Goal: Information Seeking & Learning: Learn about a topic

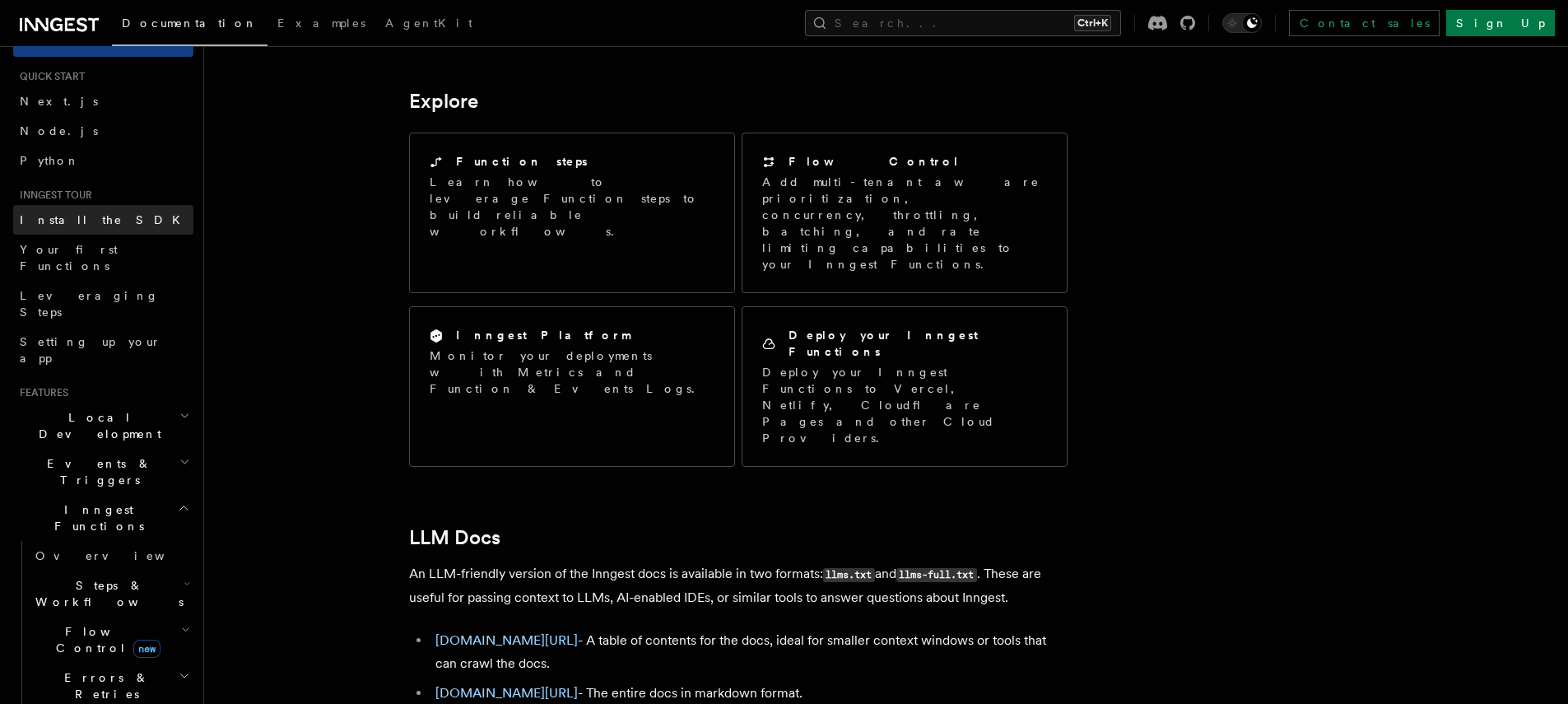
scroll to position [4, 0]
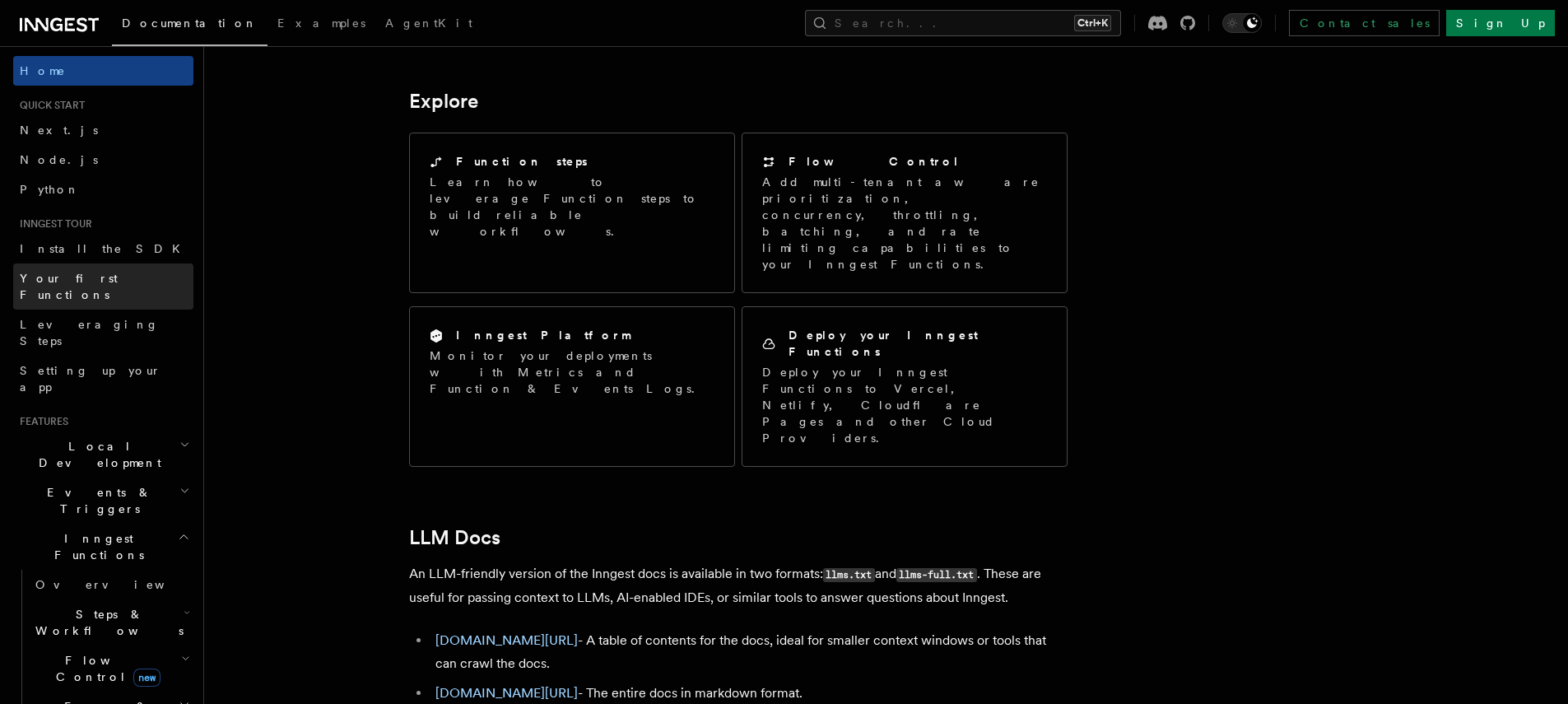
click at [153, 282] on link "Your first Functions" at bounding box center [104, 287] width 180 height 46
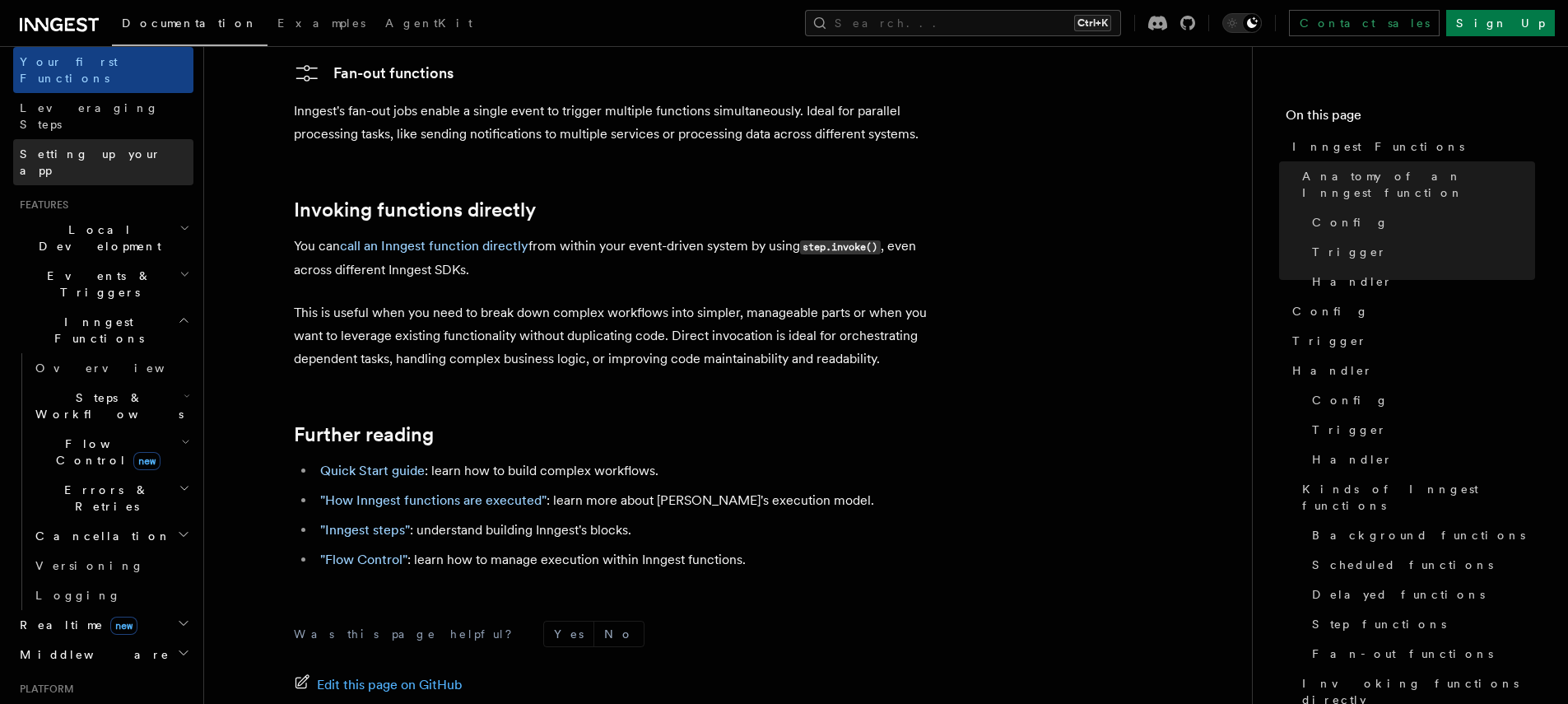
scroll to position [214, 0]
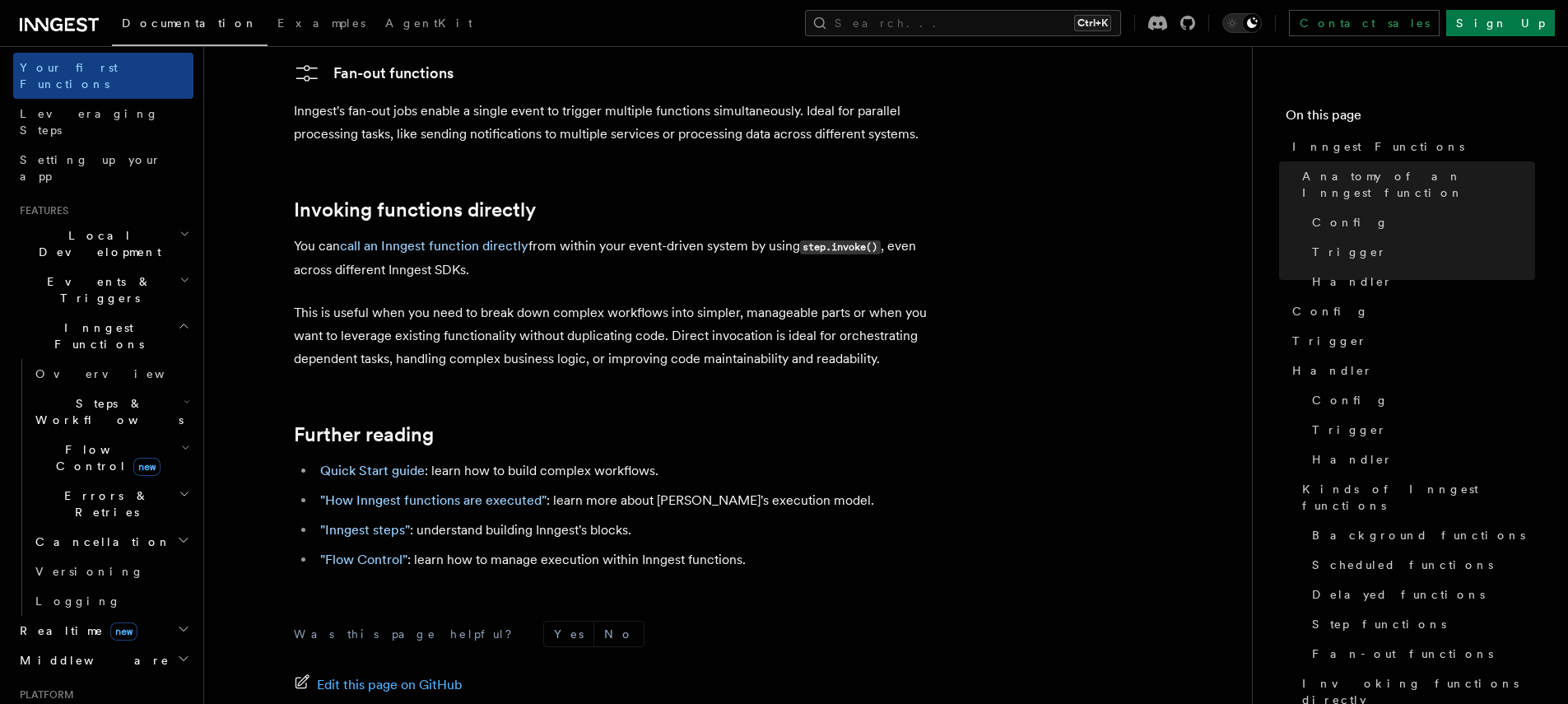
click at [130, 267] on h2 "Events & Triggers" at bounding box center [104, 290] width 180 height 46
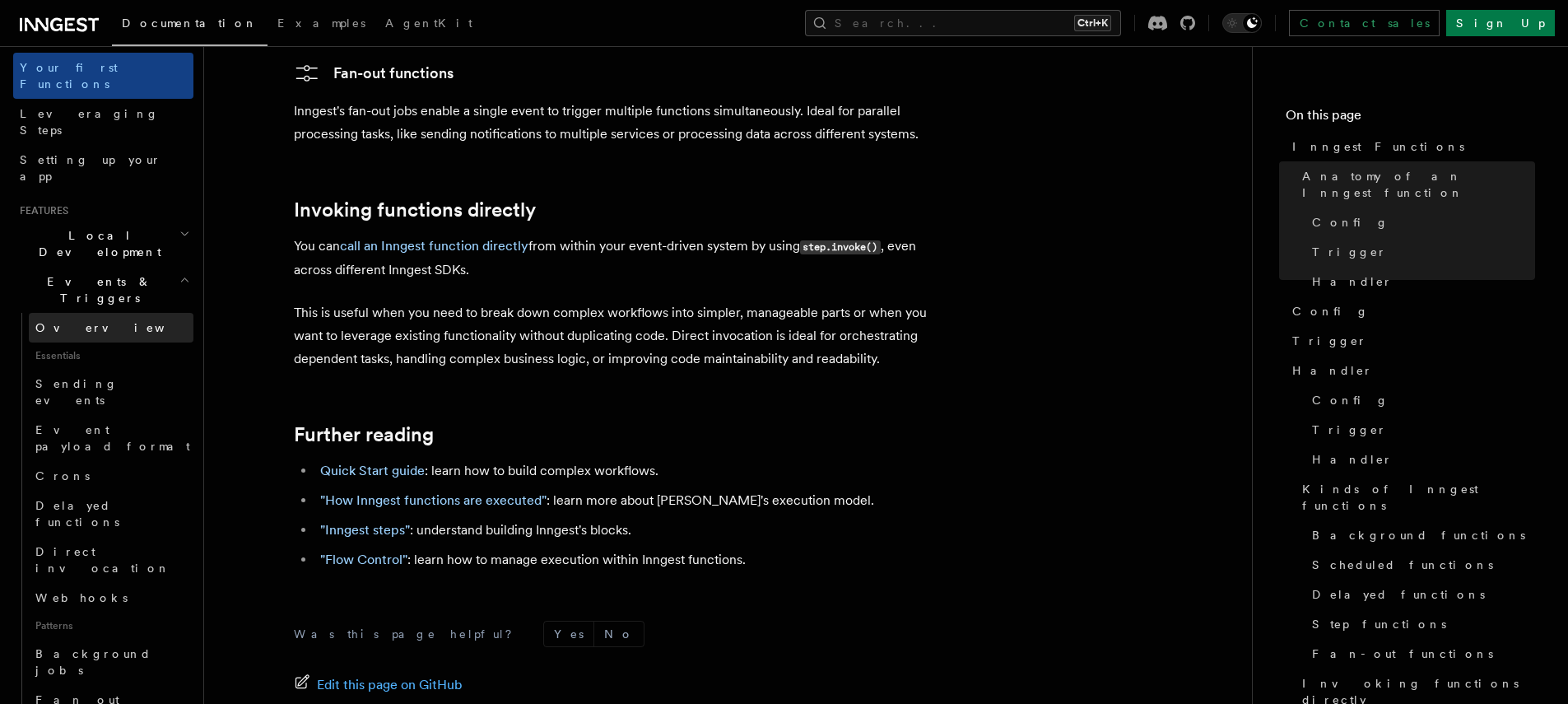
click at [81, 313] on link "Overview" at bounding box center [111, 327] width 164 height 29
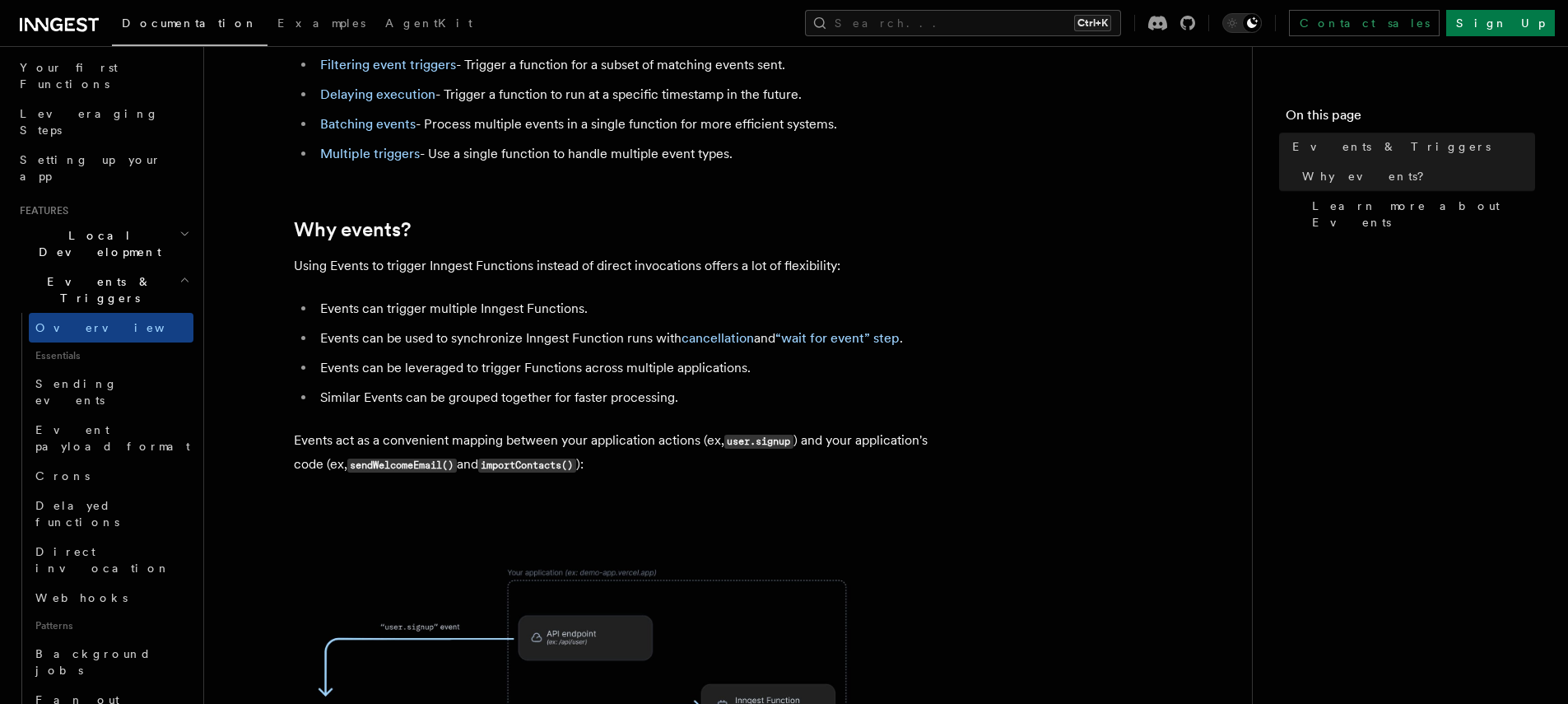
scroll to position [747, 0]
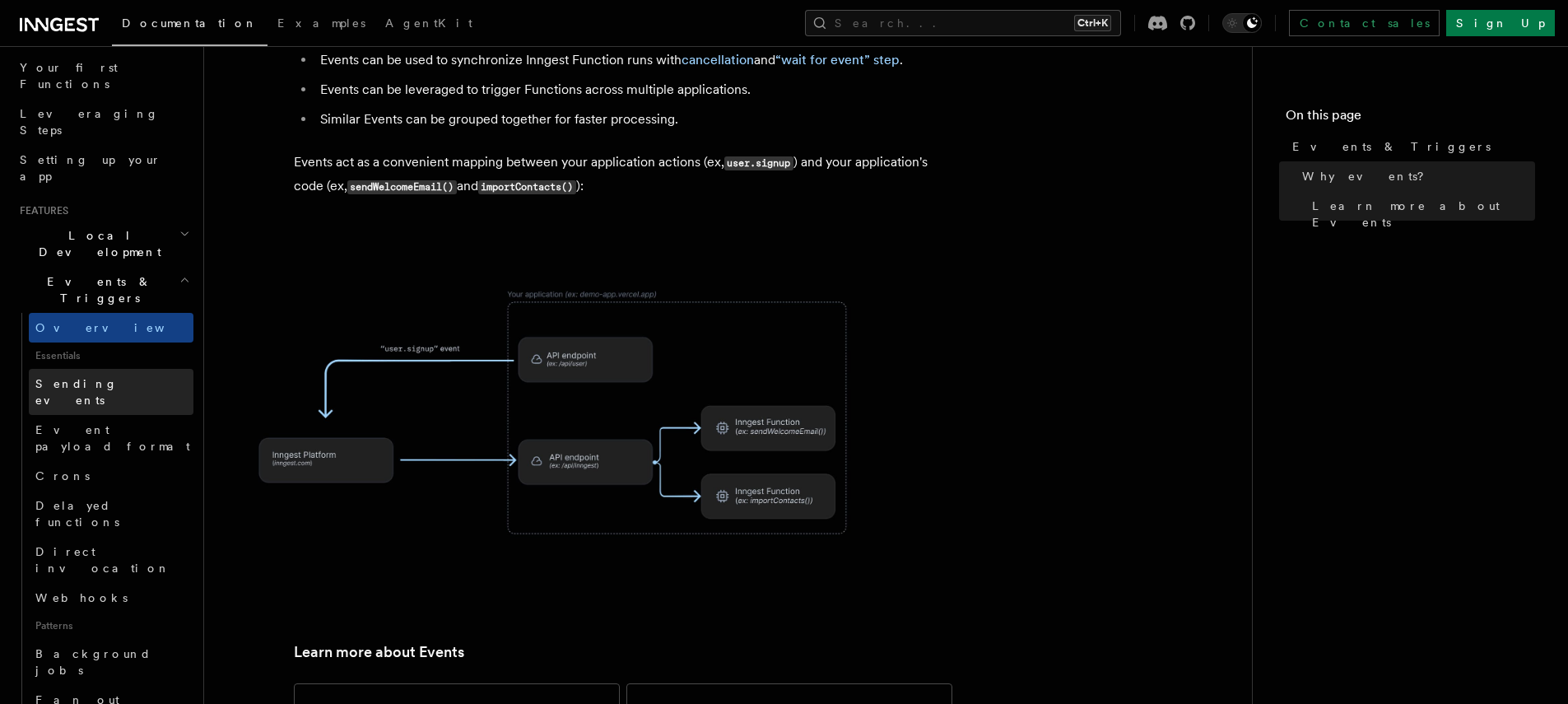
click at [96, 377] on span "Sending events" at bounding box center [77, 391] width 82 height 29
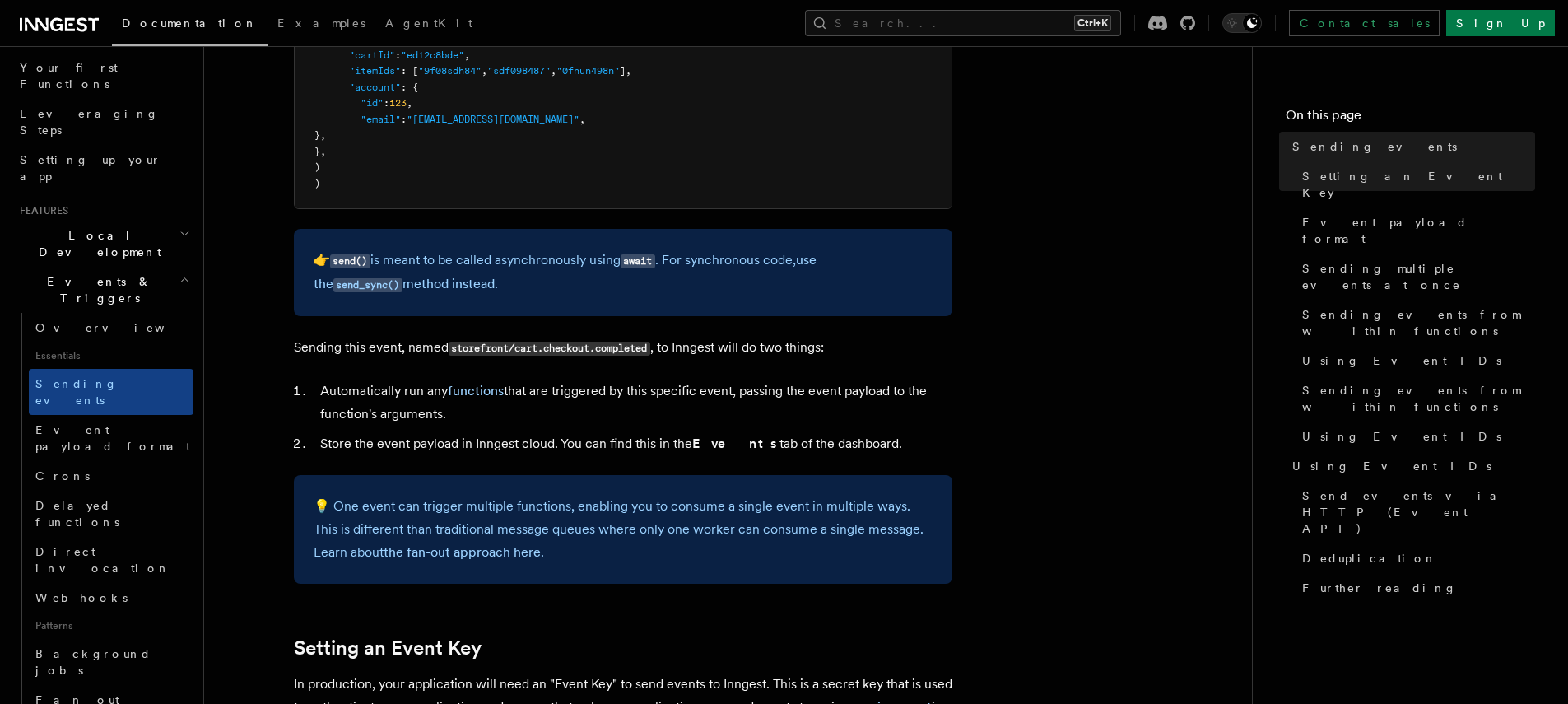
scroll to position [669, 0]
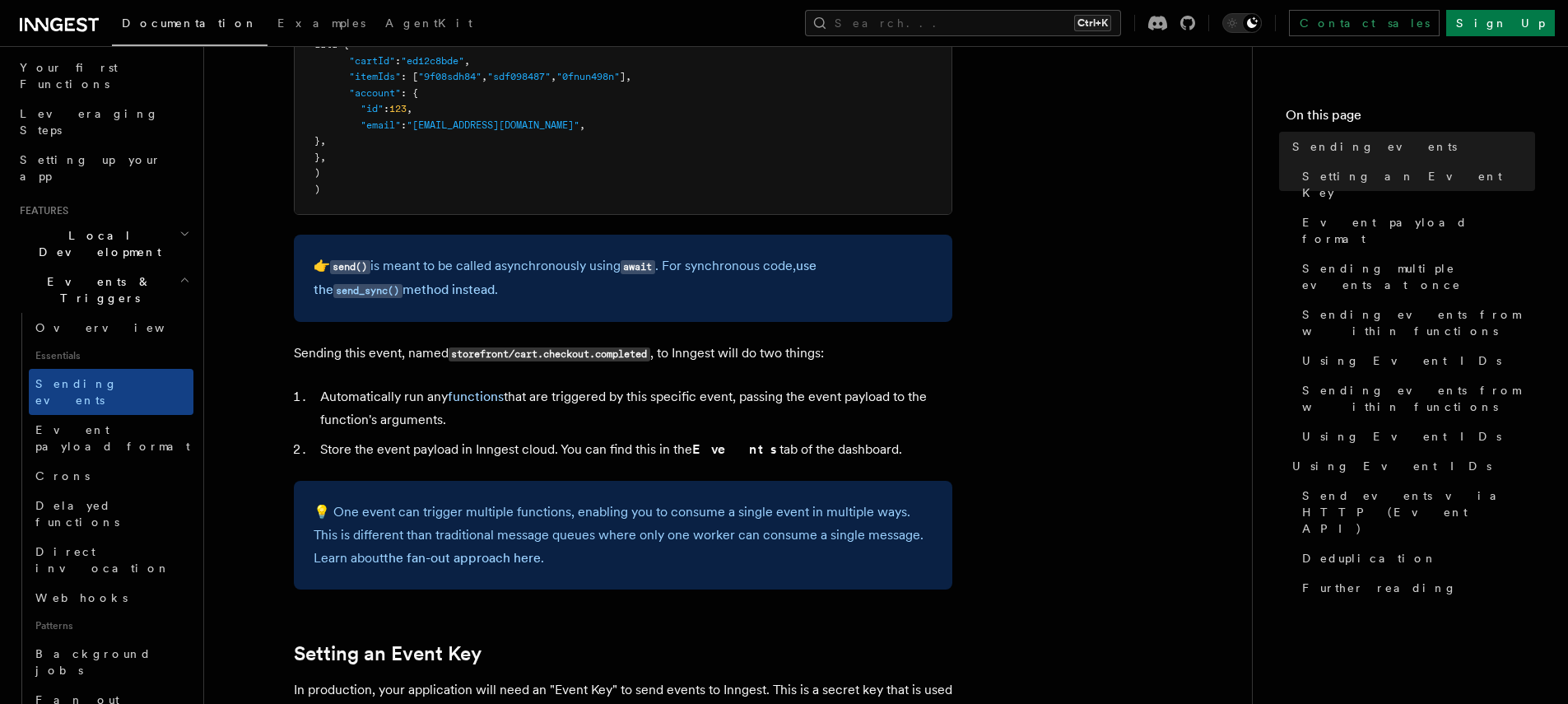
click at [616, 279] on p "👉 send() is meant to be called asynchronously using await . For synchronous cod…" at bounding box center [622, 278] width 619 height 47
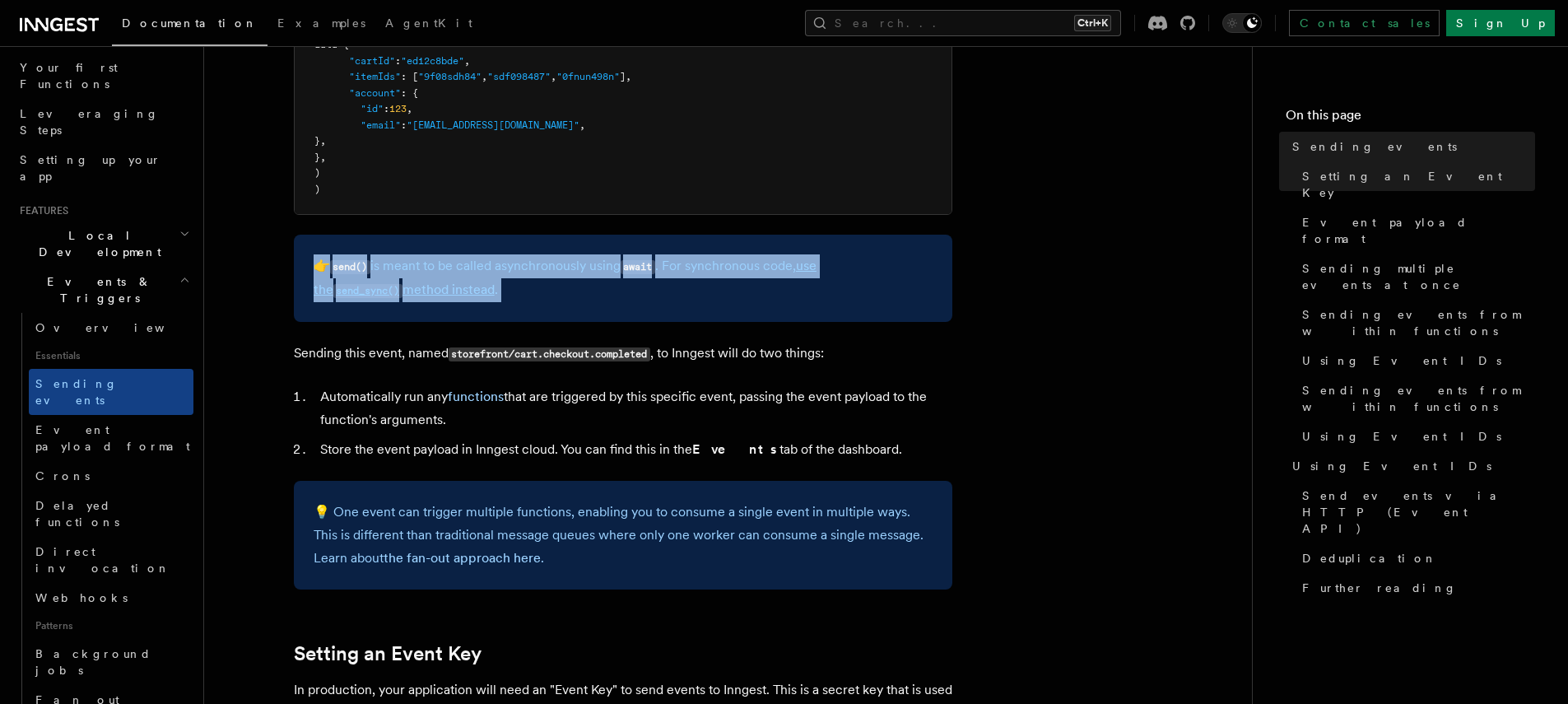
click at [616, 279] on p "👉 send() is meant to be called asynchronously using await . For synchronous cod…" at bounding box center [622, 278] width 619 height 47
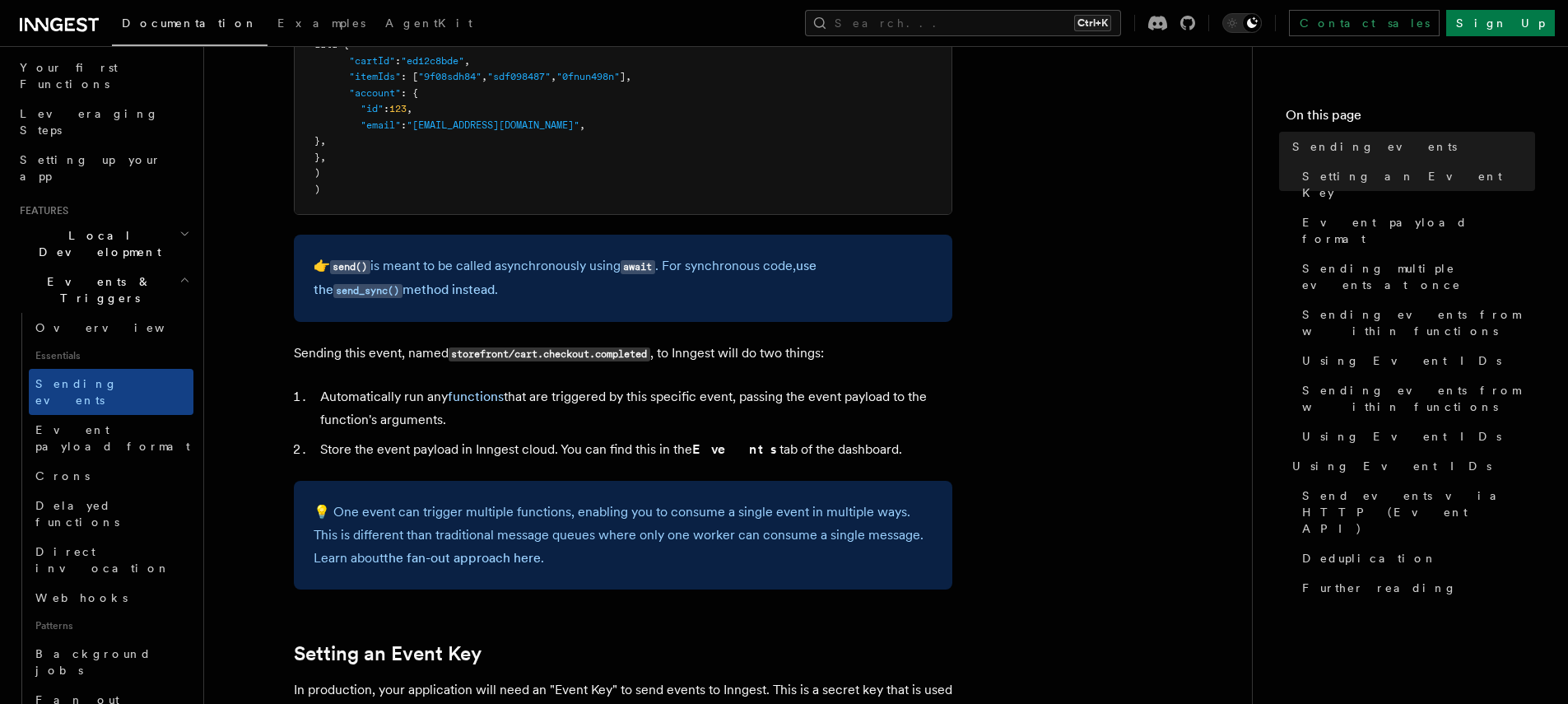
click at [616, 279] on p "👉 send() is meant to be called asynchronously using await . For synchronous cod…" at bounding box center [622, 278] width 619 height 47
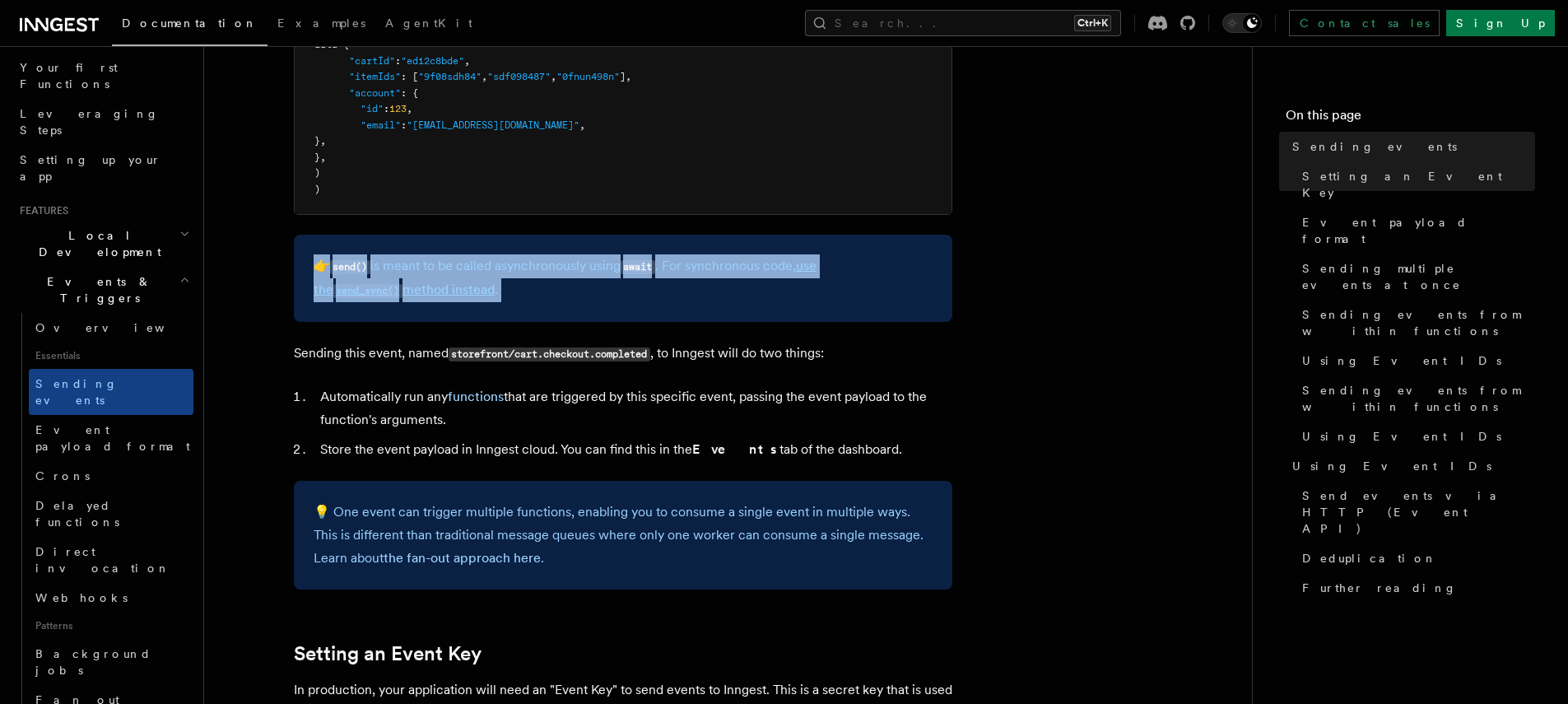
click at [616, 279] on p "👉 send() is meant to be called asynchronously using await . For synchronous cod…" at bounding box center [622, 278] width 619 height 47
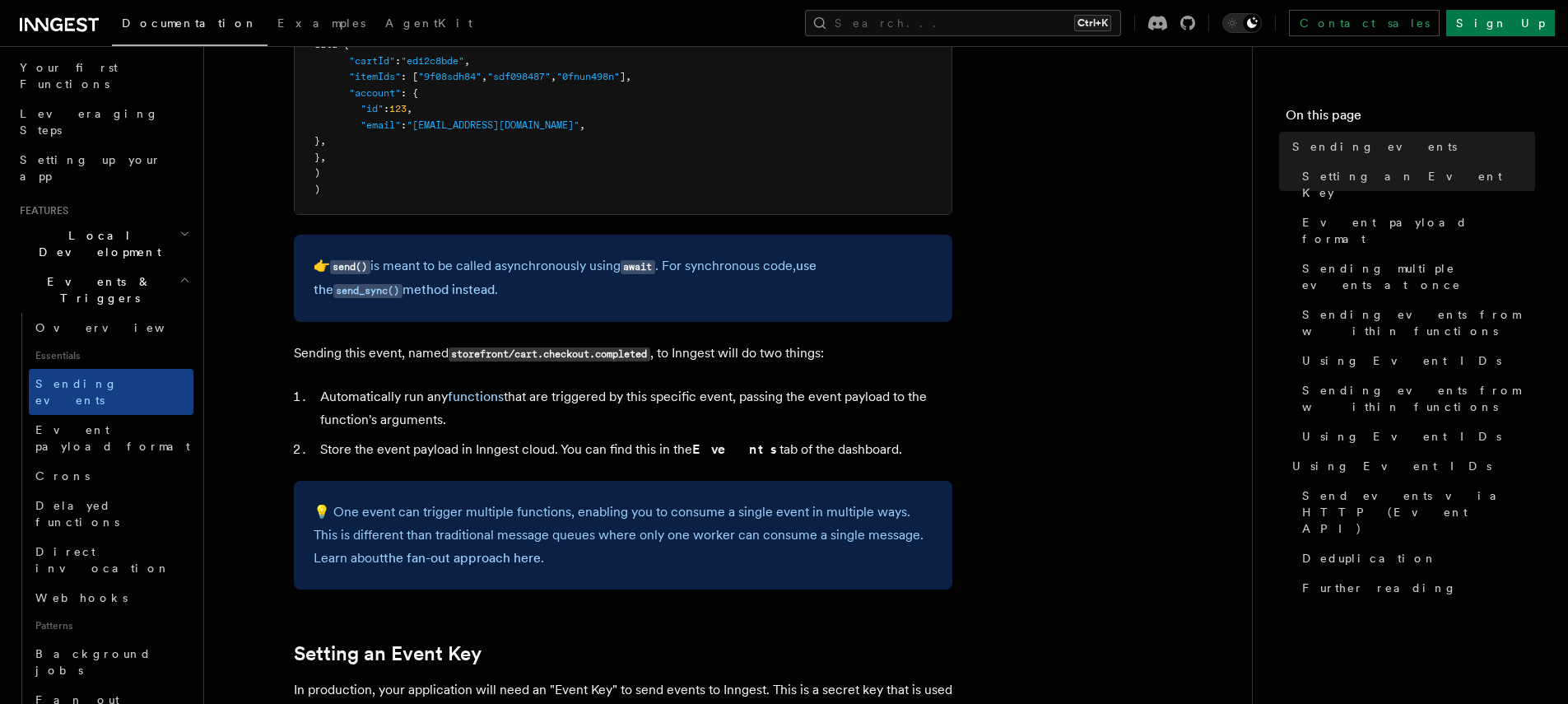
click at [616, 279] on p "👉 send() is meant to be called asynchronously using await . For synchronous cod…" at bounding box center [622, 278] width 619 height 47
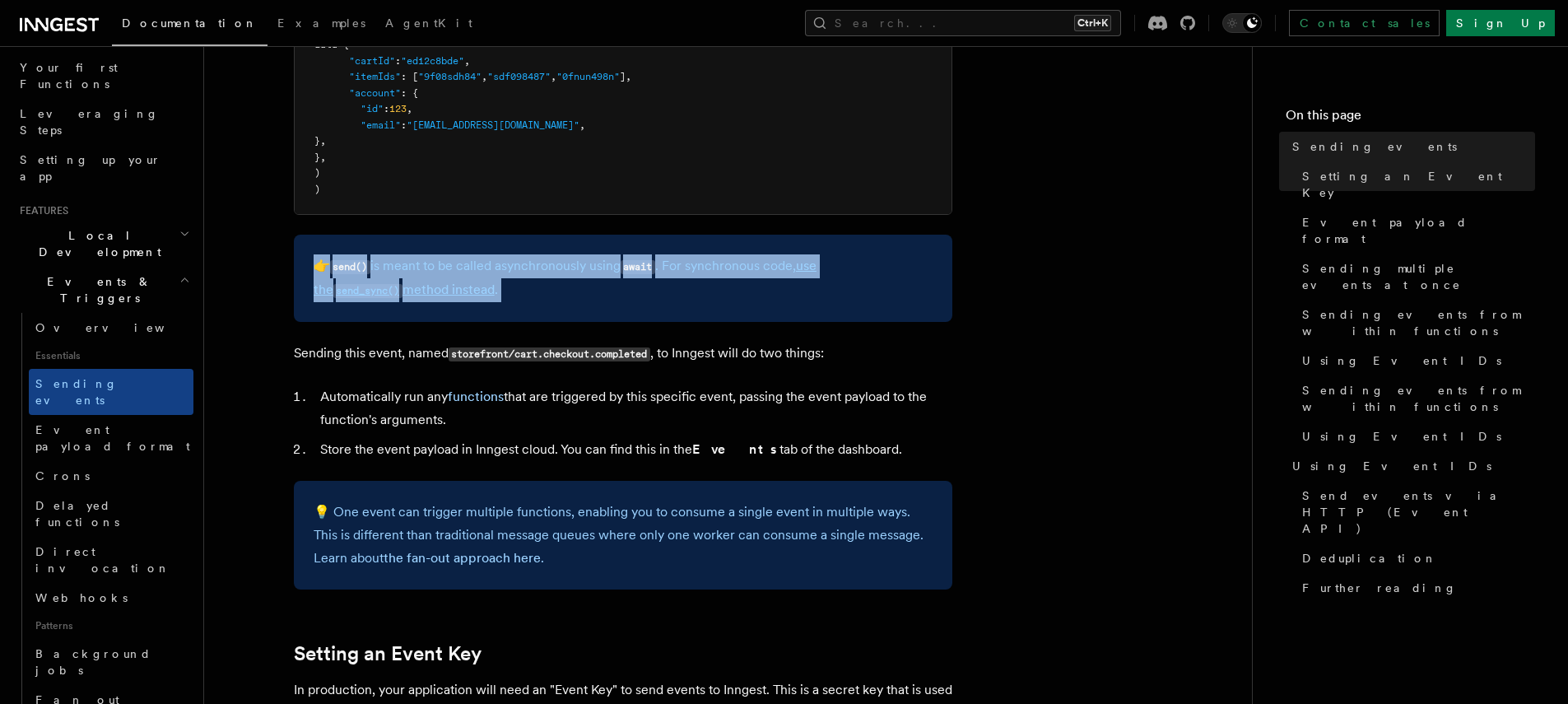
click at [616, 279] on p "👉 send() is meant to be called asynchronously using await . For synchronous cod…" at bounding box center [622, 278] width 619 height 47
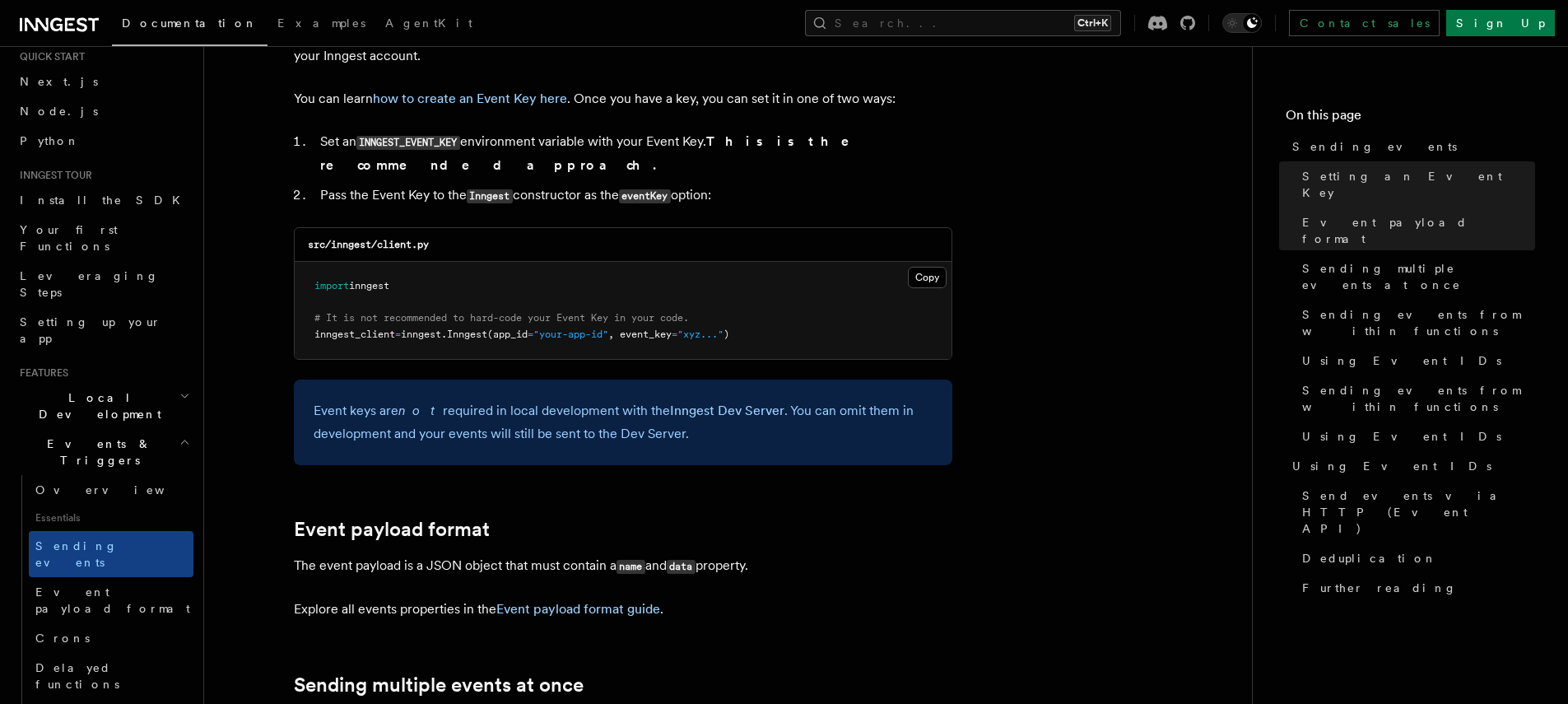
scroll to position [55, 0]
click at [138, 426] on h2 "Events & Triggers" at bounding box center [104, 449] width 180 height 46
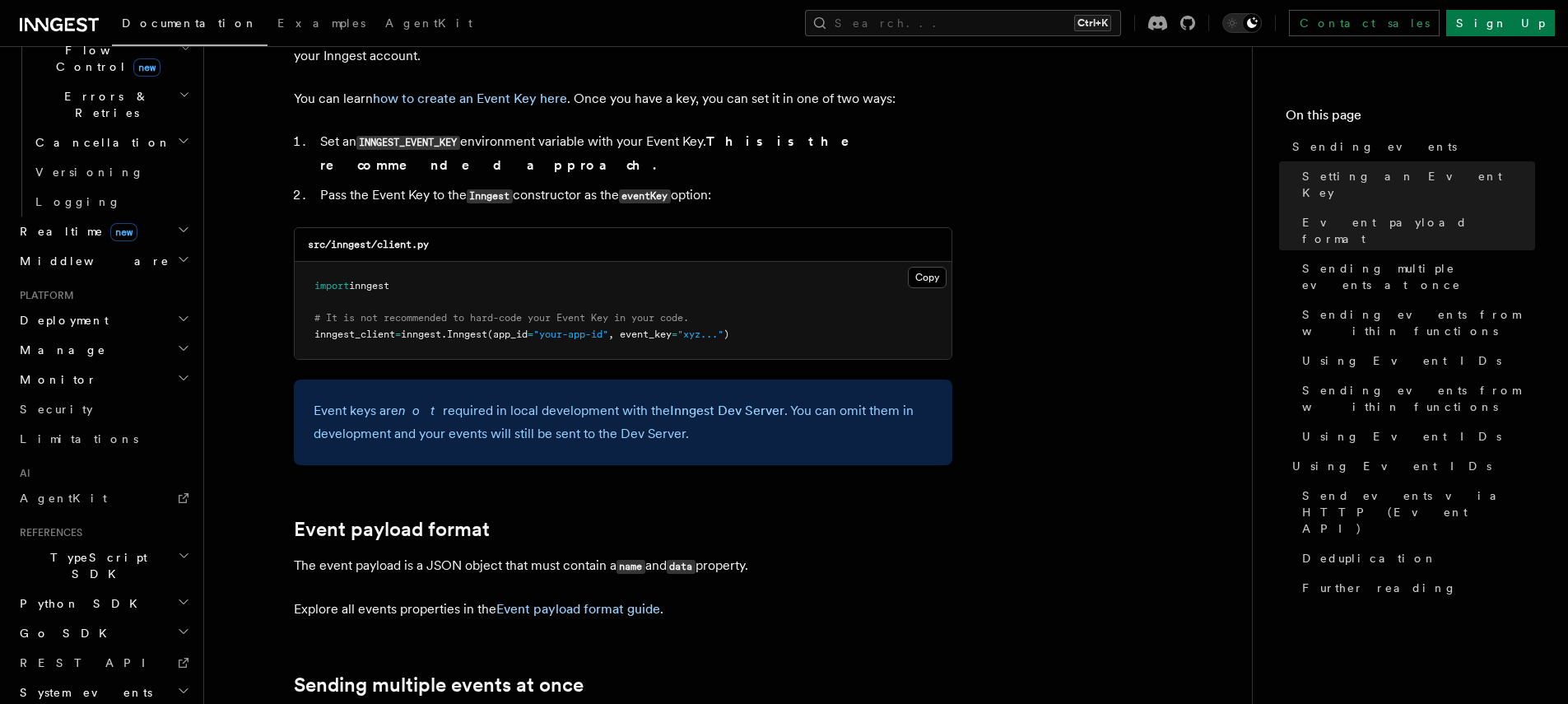
scroll to position [1429, 0]
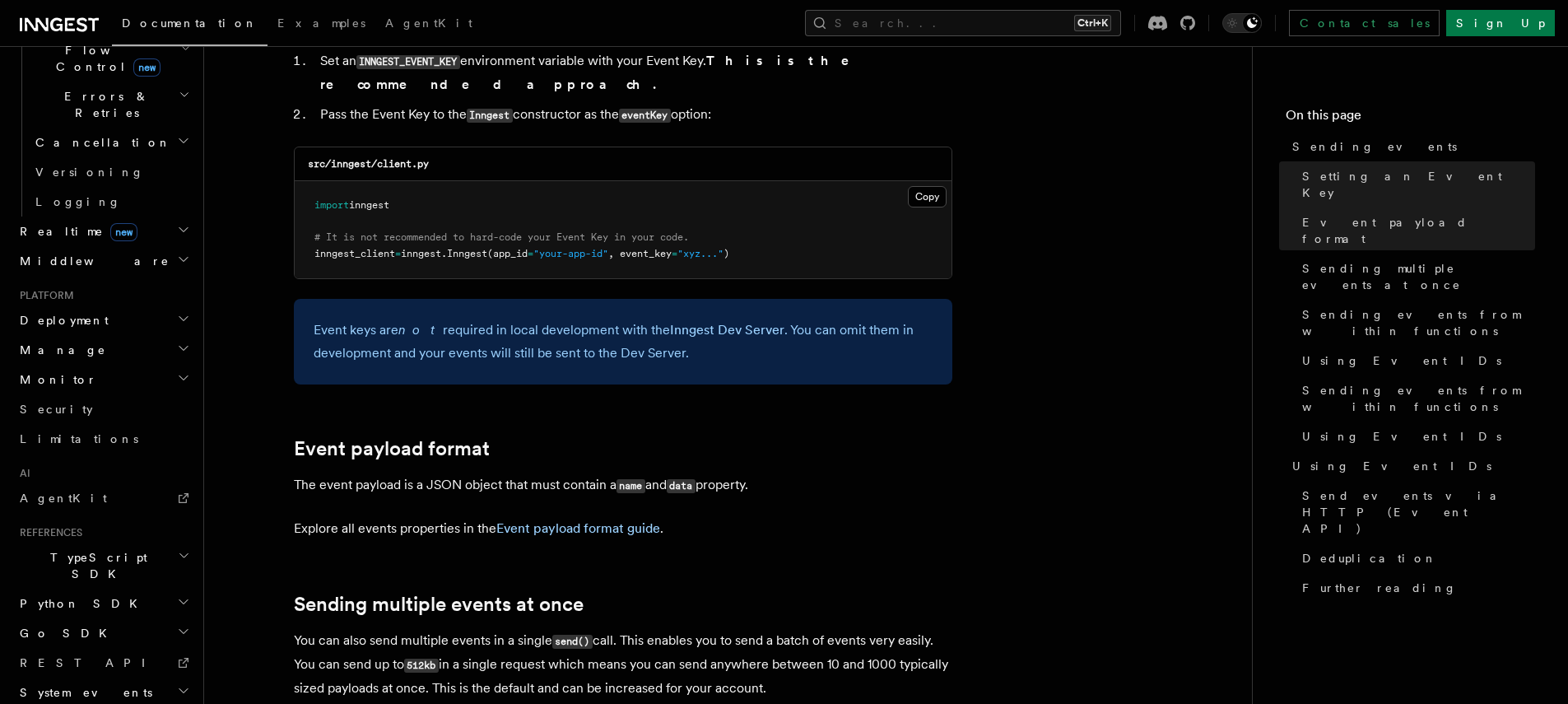
click at [110, 589] on h2 "Python SDK" at bounding box center [104, 603] width 180 height 29
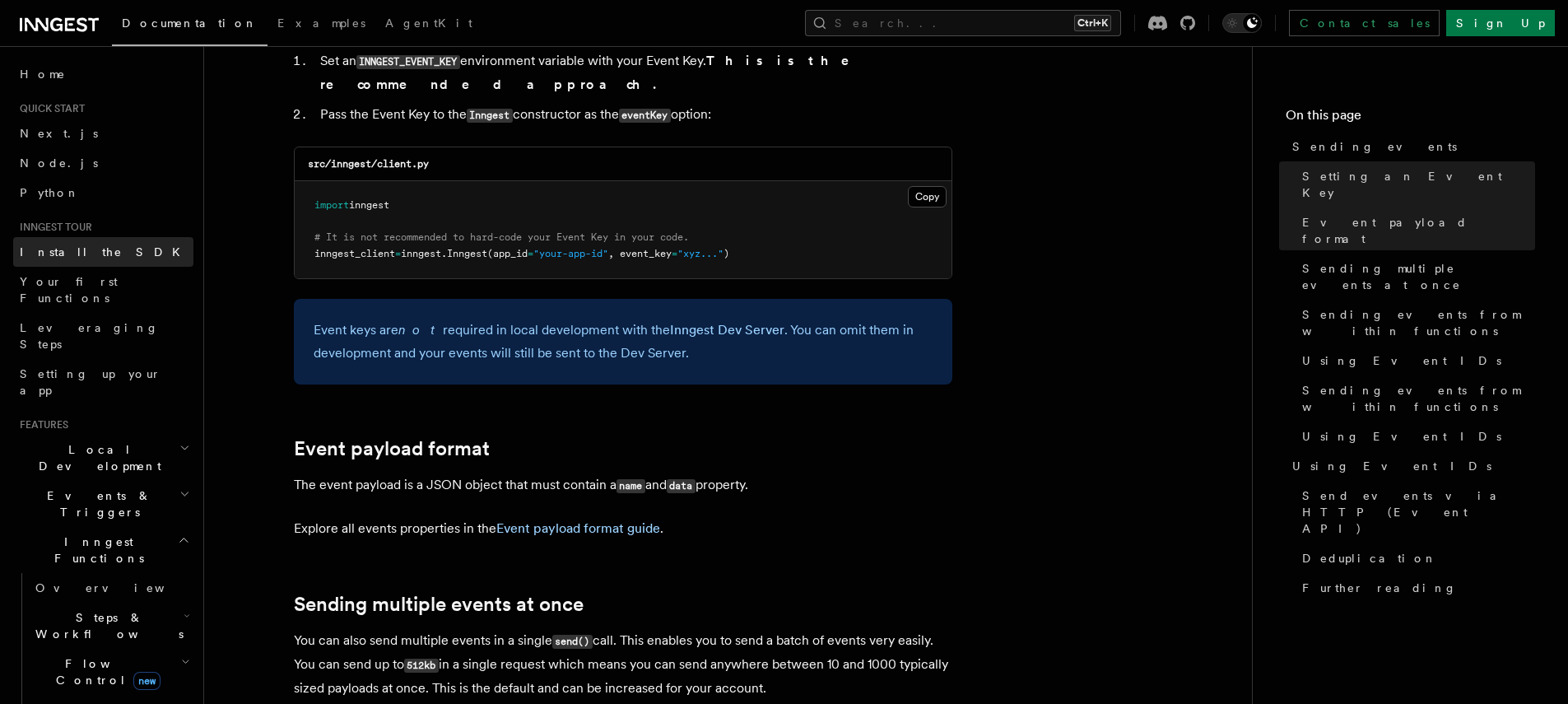
click at [94, 240] on link "Install the SDK" at bounding box center [104, 252] width 180 height 29
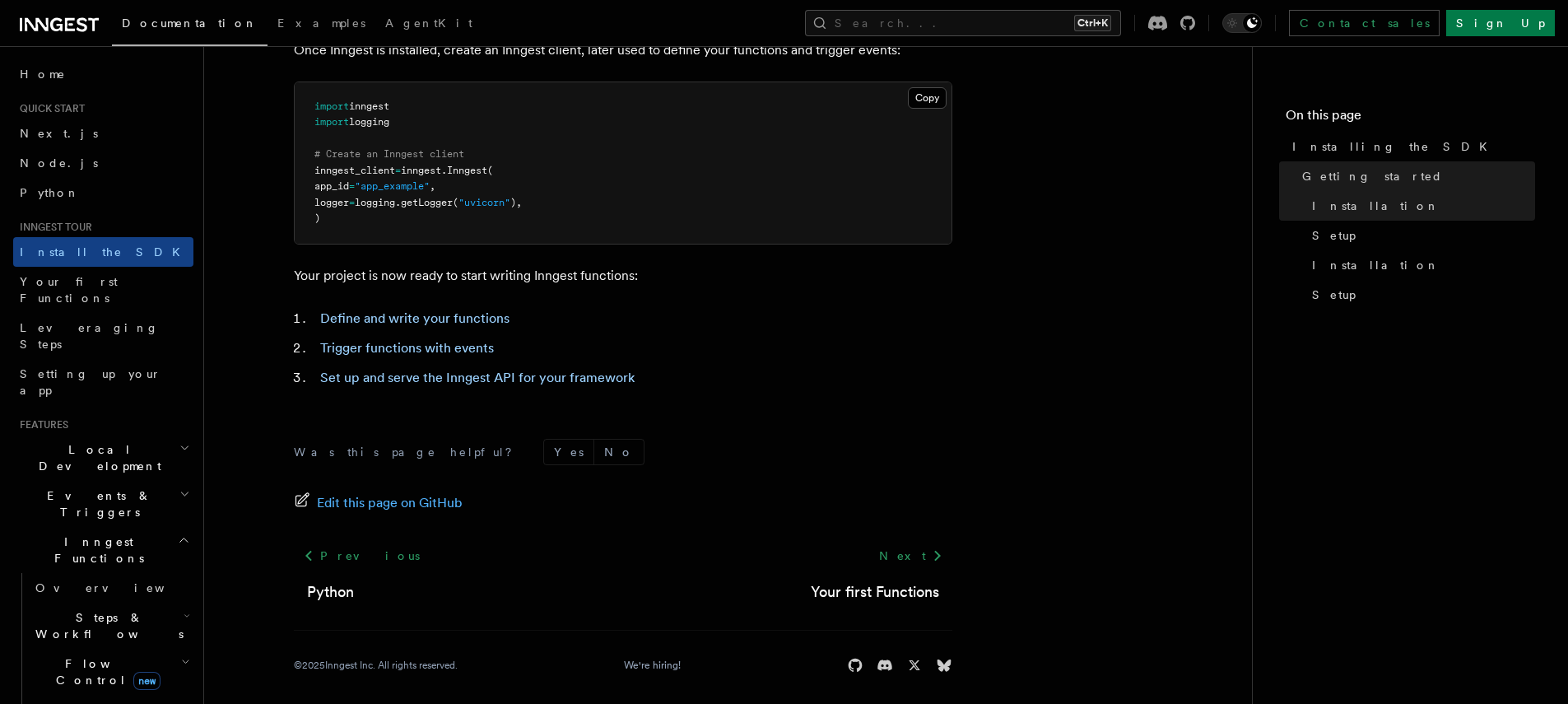
scroll to position [658, 0]
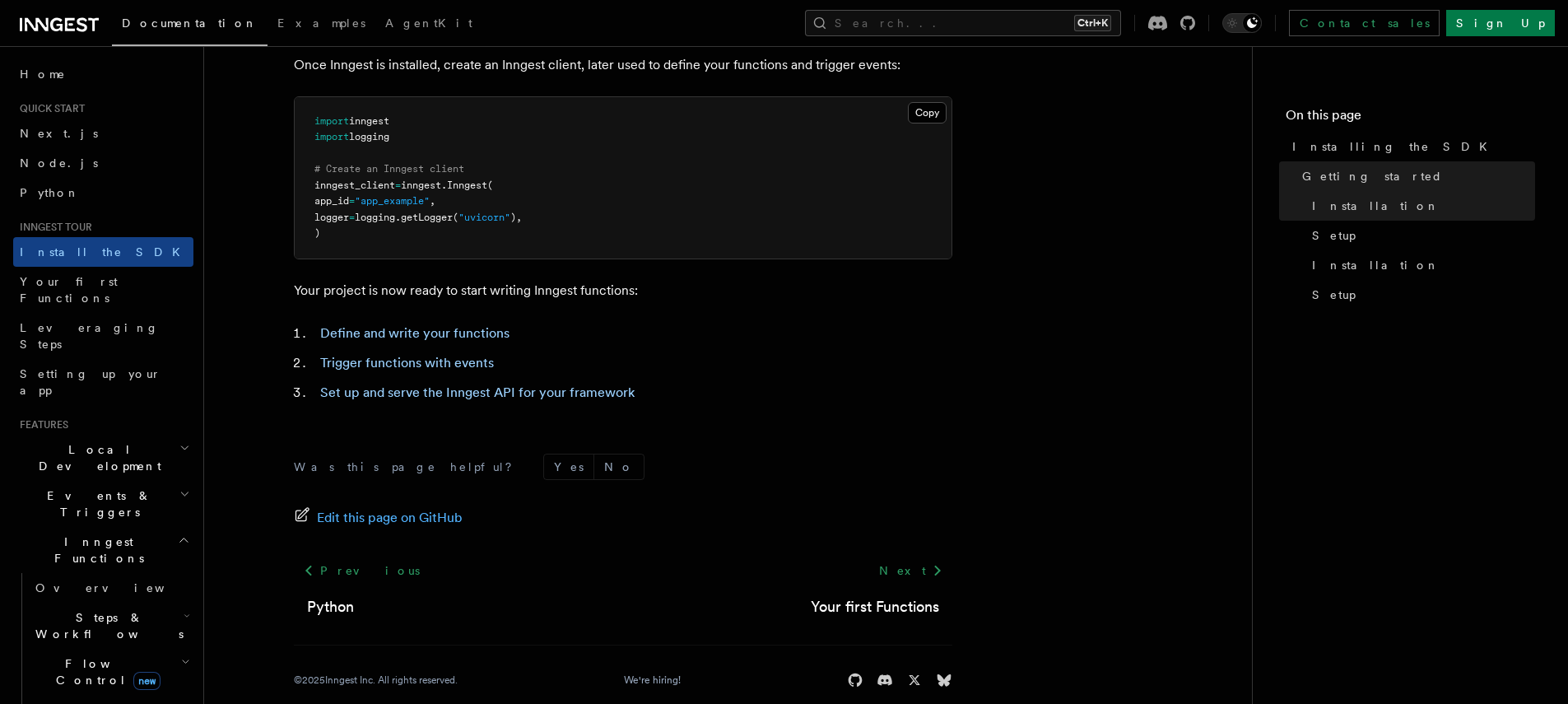
click at [363, 289] on p "Your project is now ready to start writing Inngest functions:" at bounding box center [623, 291] width 659 height 23
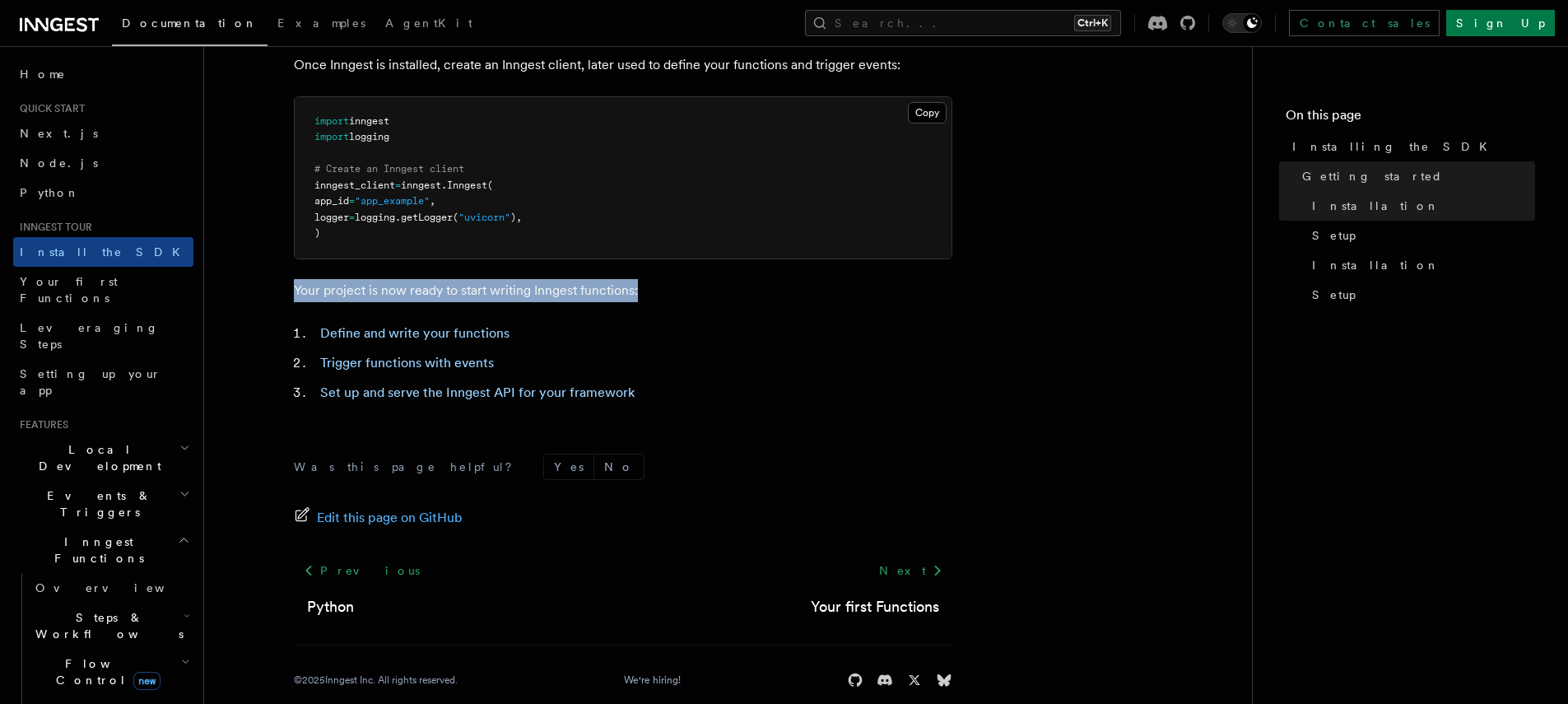
click at [363, 289] on p "Your project is now ready to start writing Inngest functions:" at bounding box center [623, 291] width 659 height 23
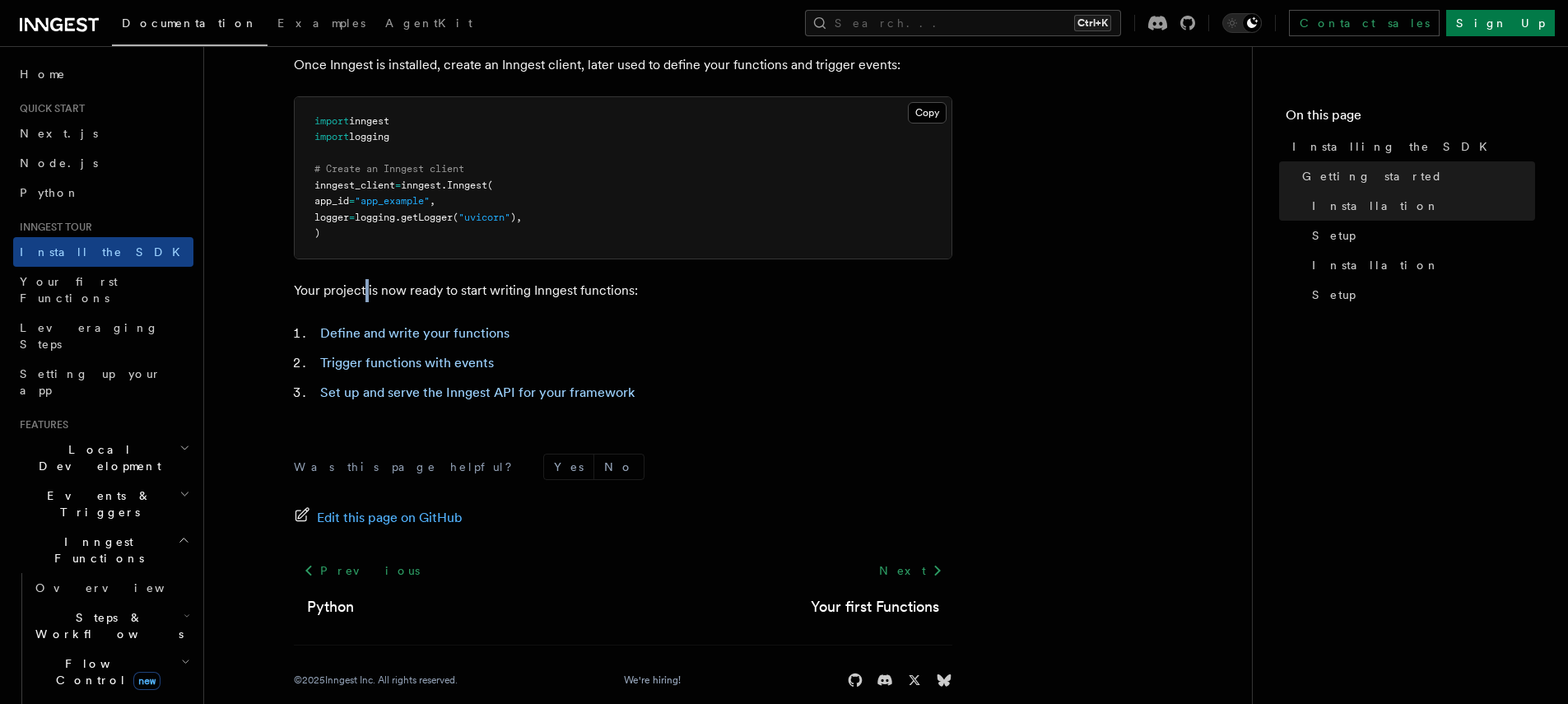
click at [363, 289] on p "Your project is now ready to start writing Inngest functions:" at bounding box center [623, 291] width 659 height 23
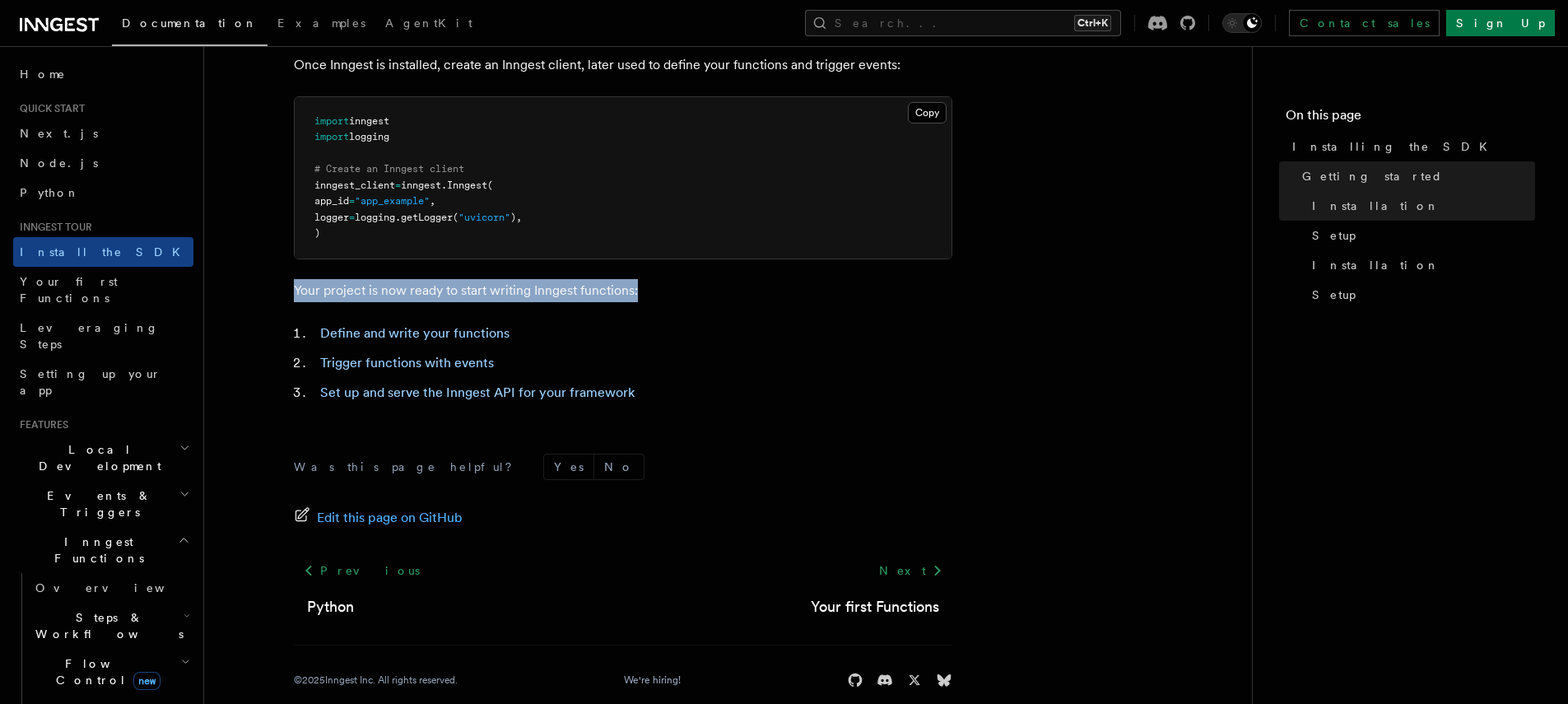
click at [363, 289] on p "Your project is now ready to start writing Inngest functions:" at bounding box center [623, 291] width 659 height 23
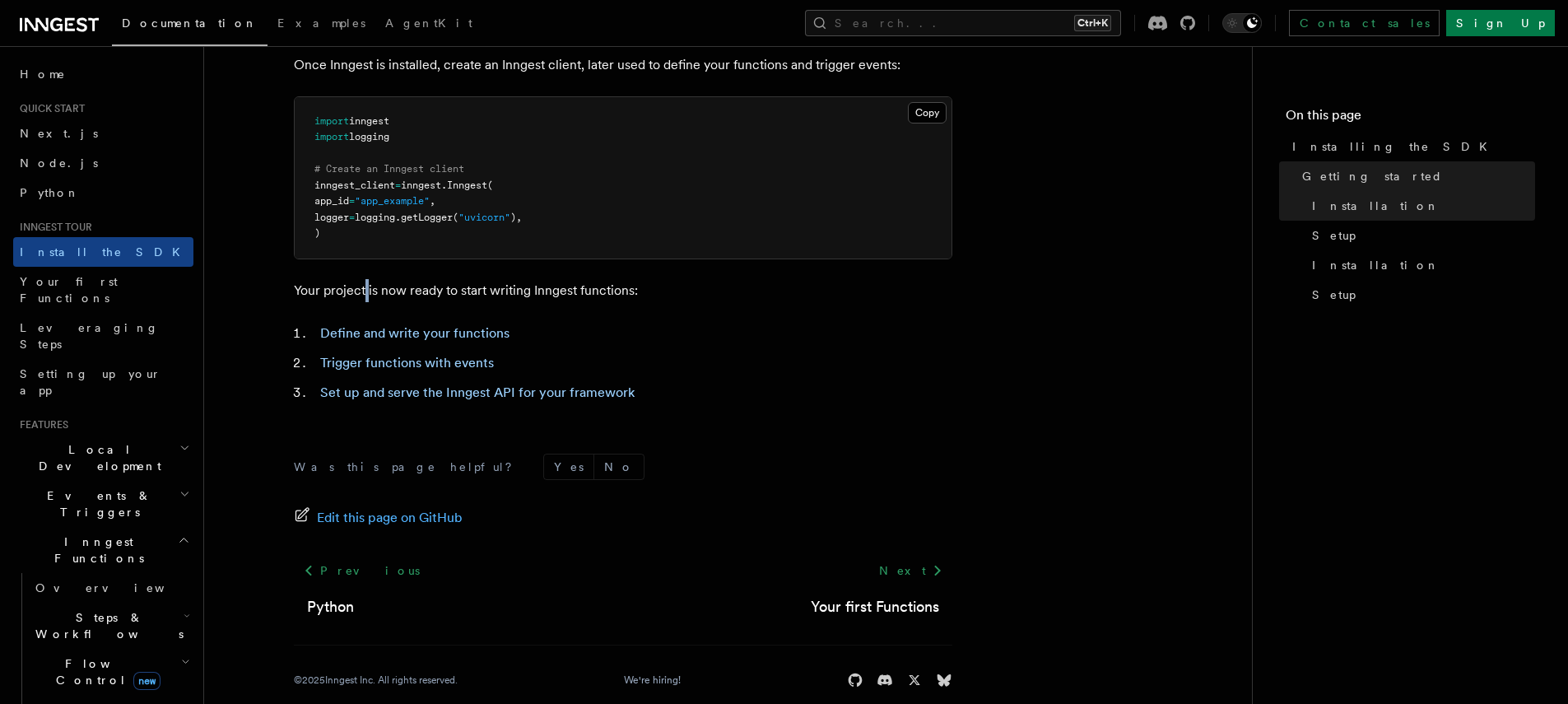
click at [363, 289] on p "Your project is now ready to start writing Inngest functions:" at bounding box center [623, 291] width 659 height 23
click at [375, 330] on link "Define and write your functions" at bounding box center [415, 333] width 189 height 16
click at [538, 396] on link "Set up and serve the Inngest API for your framework" at bounding box center [478, 393] width 314 height 16
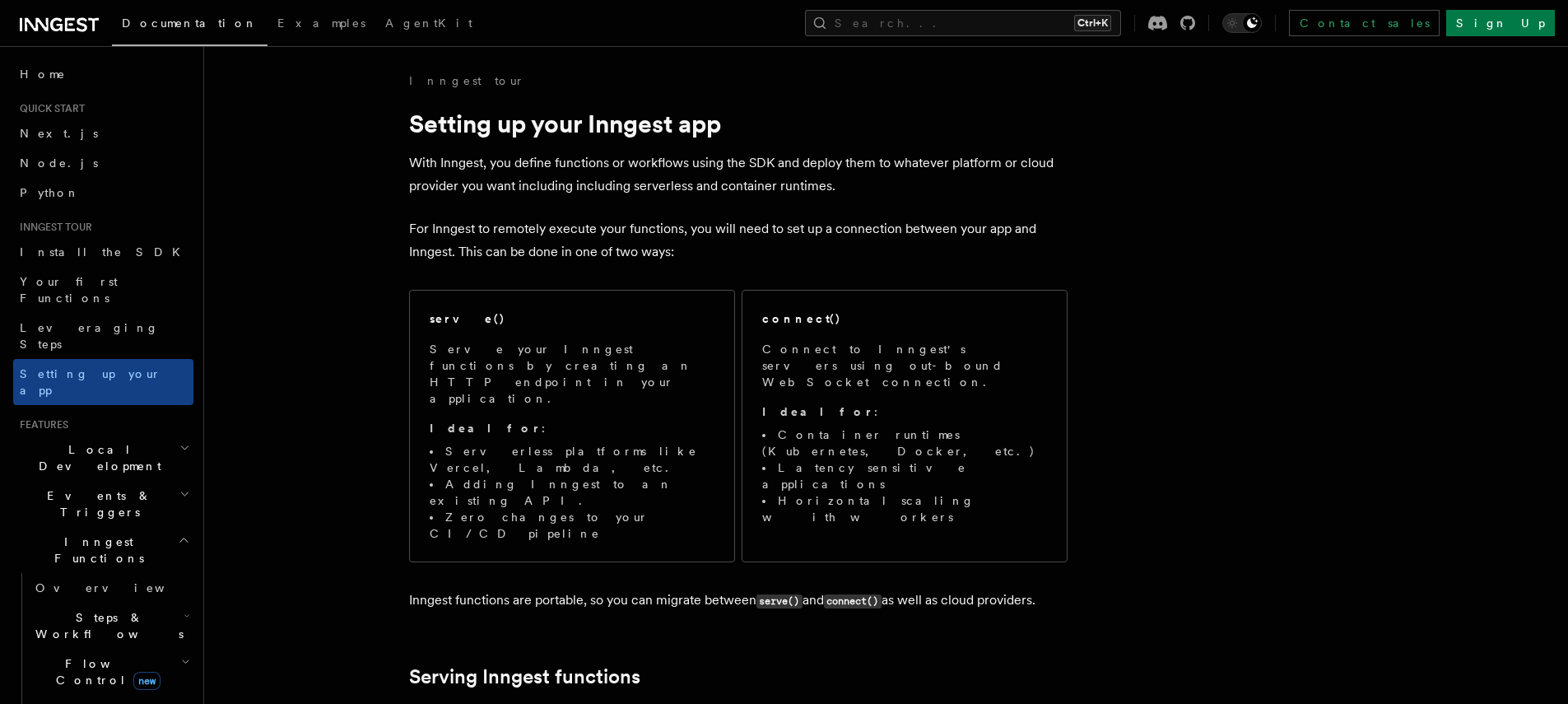
click at [466, 163] on p "With Inngest, you define functions or workflows using the SDK and deploy them t…" at bounding box center [738, 175] width 659 height 46
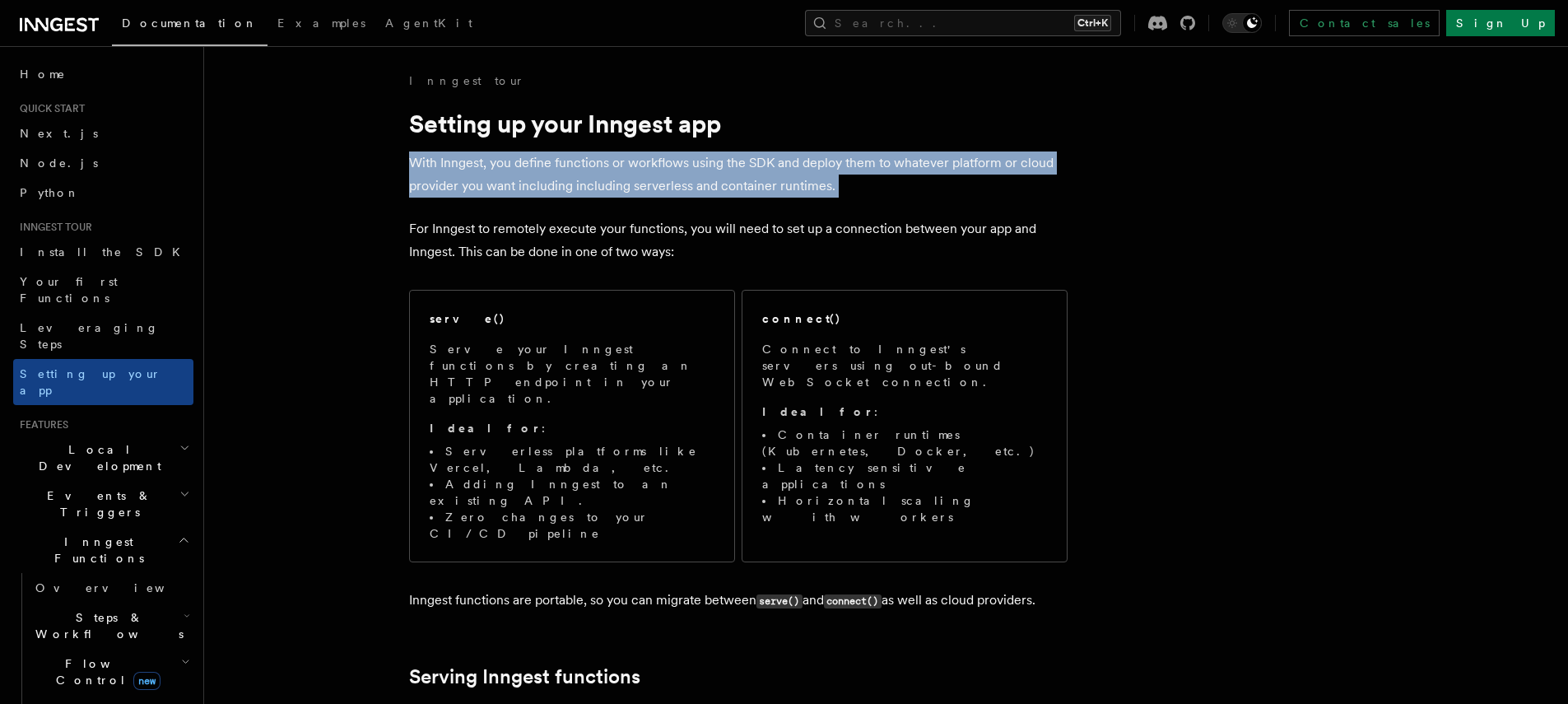
click at [466, 163] on p "With Inngest, you define functions or workflows using the SDK and deploy them t…" at bounding box center [738, 175] width 659 height 46
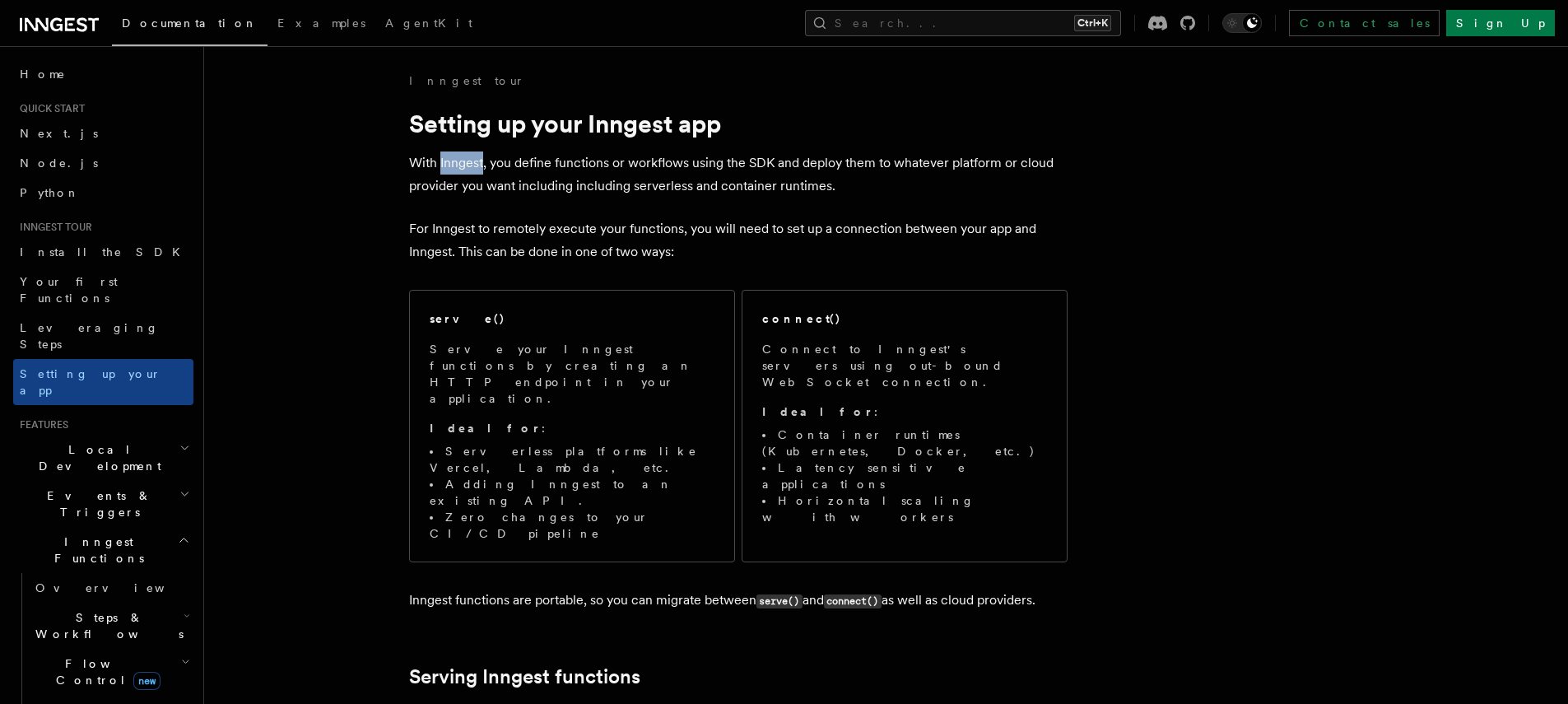
click at [466, 163] on p "With Inngest, you define functions or workflows using the SDK and deploy them t…" at bounding box center [738, 175] width 659 height 46
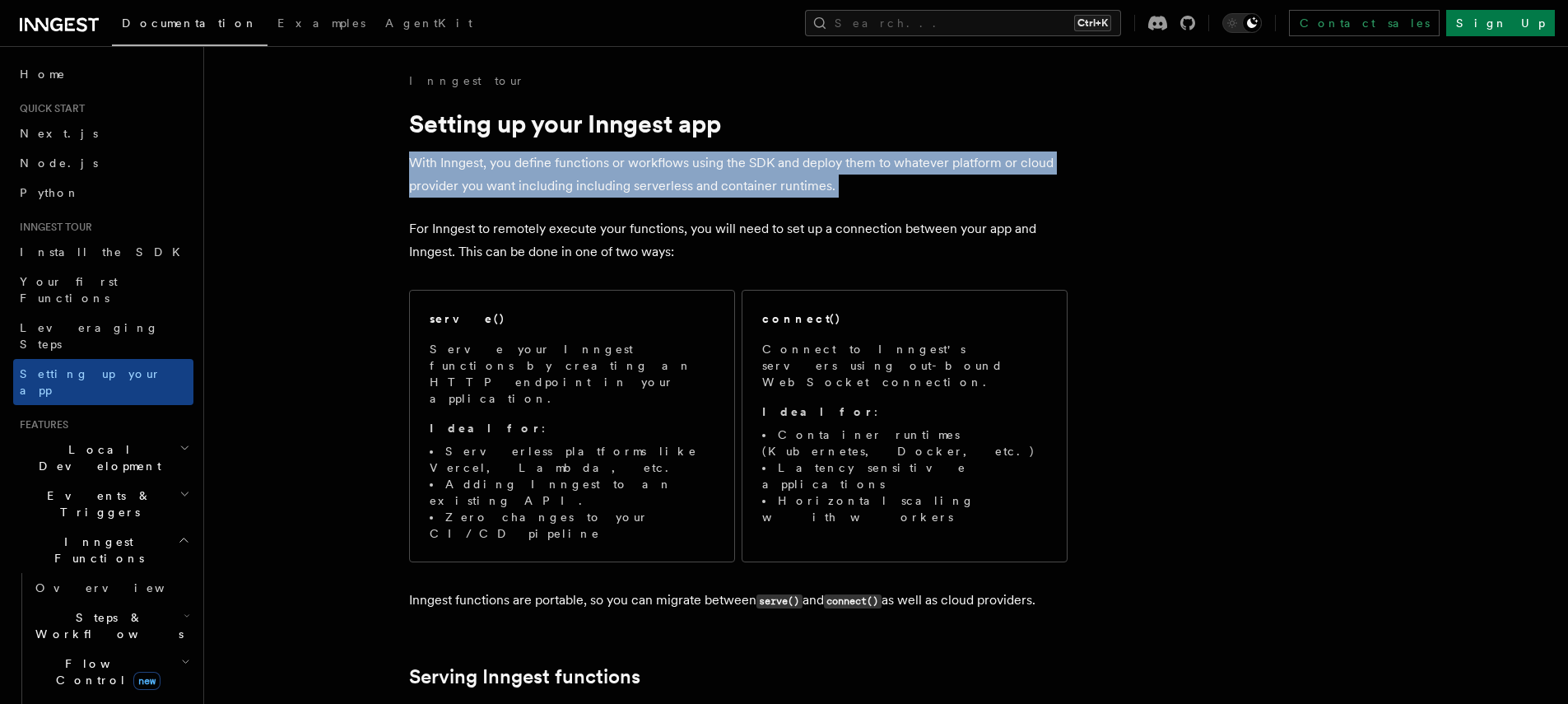
click at [466, 163] on p "With Inngest, you define functions or workflows using the SDK and deploy them t…" at bounding box center [738, 175] width 659 height 46
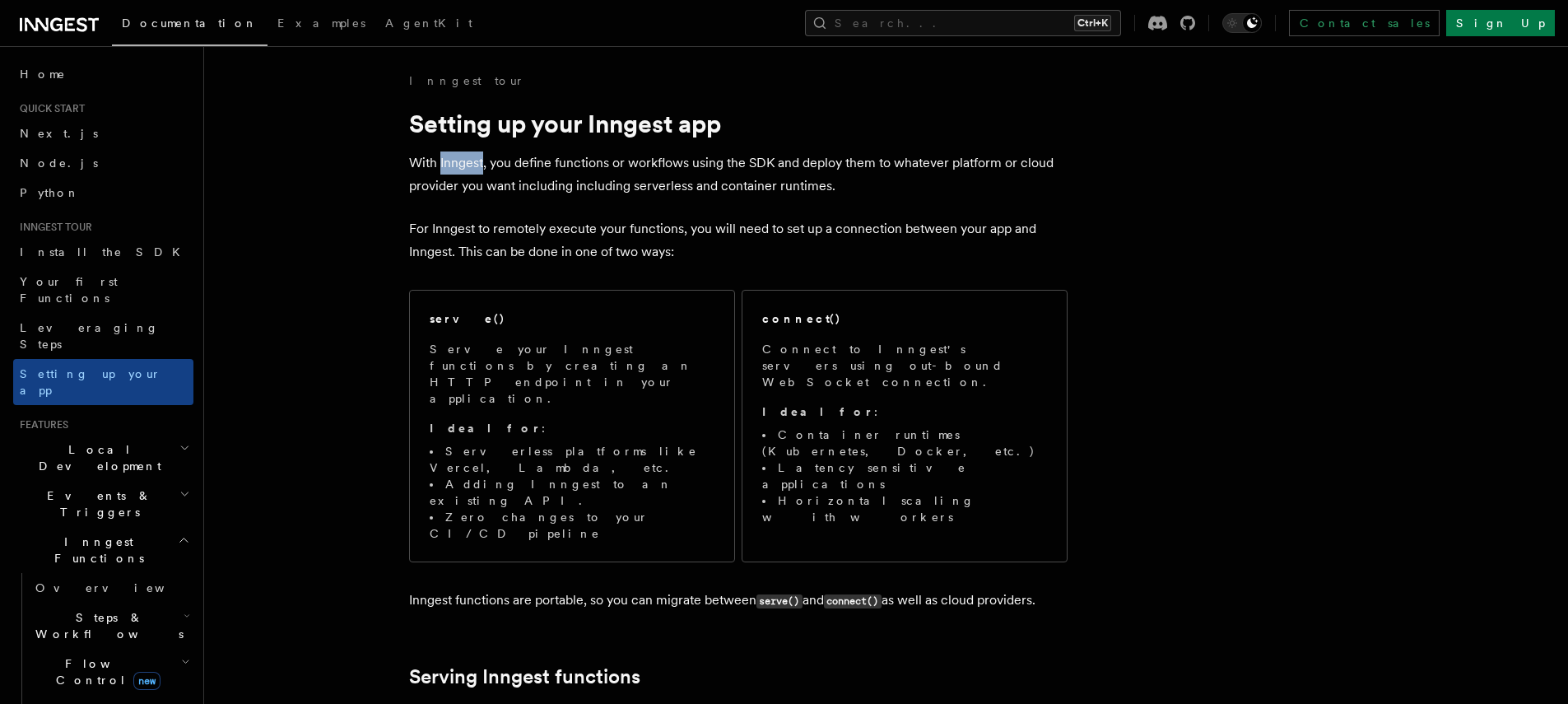
click at [466, 163] on p "With Inngest, you define functions or workflows using the SDK and deploy them t…" at bounding box center [738, 175] width 659 height 46
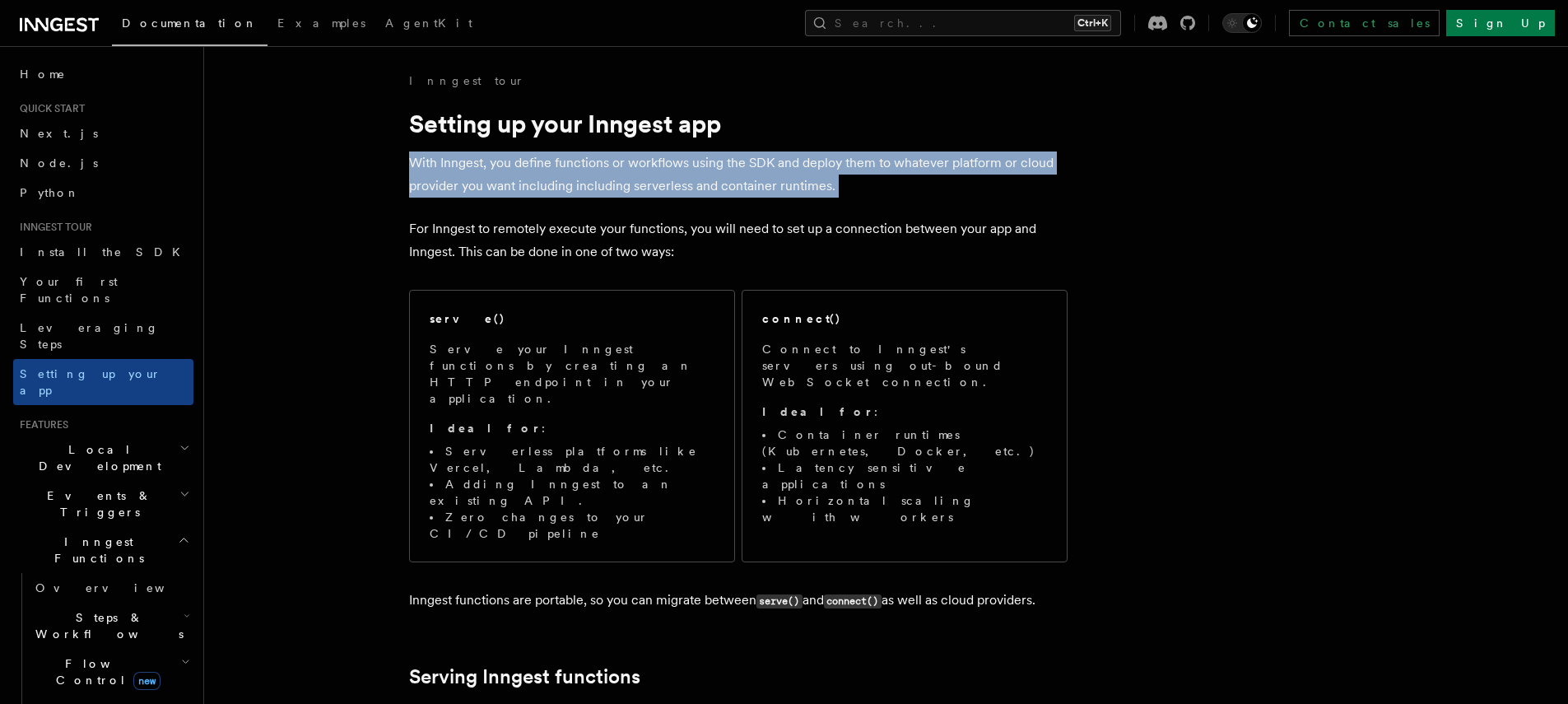
click at [466, 163] on p "With Inngest, you define functions or workflows using the SDK and deploy them t…" at bounding box center [738, 175] width 659 height 46
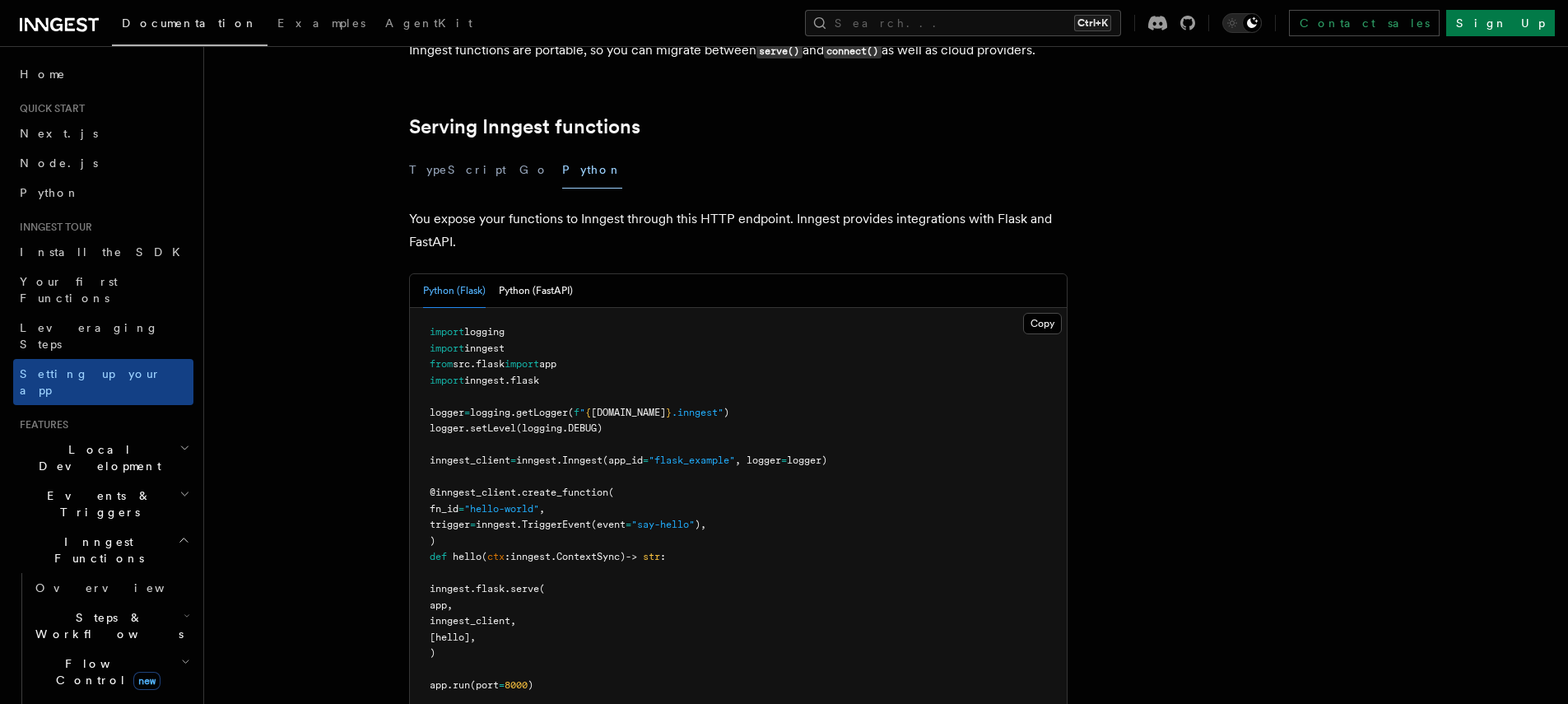
scroll to position [547, 0]
click at [540, 278] on button "Python (FastAPI)" at bounding box center [536, 295] width 74 height 34
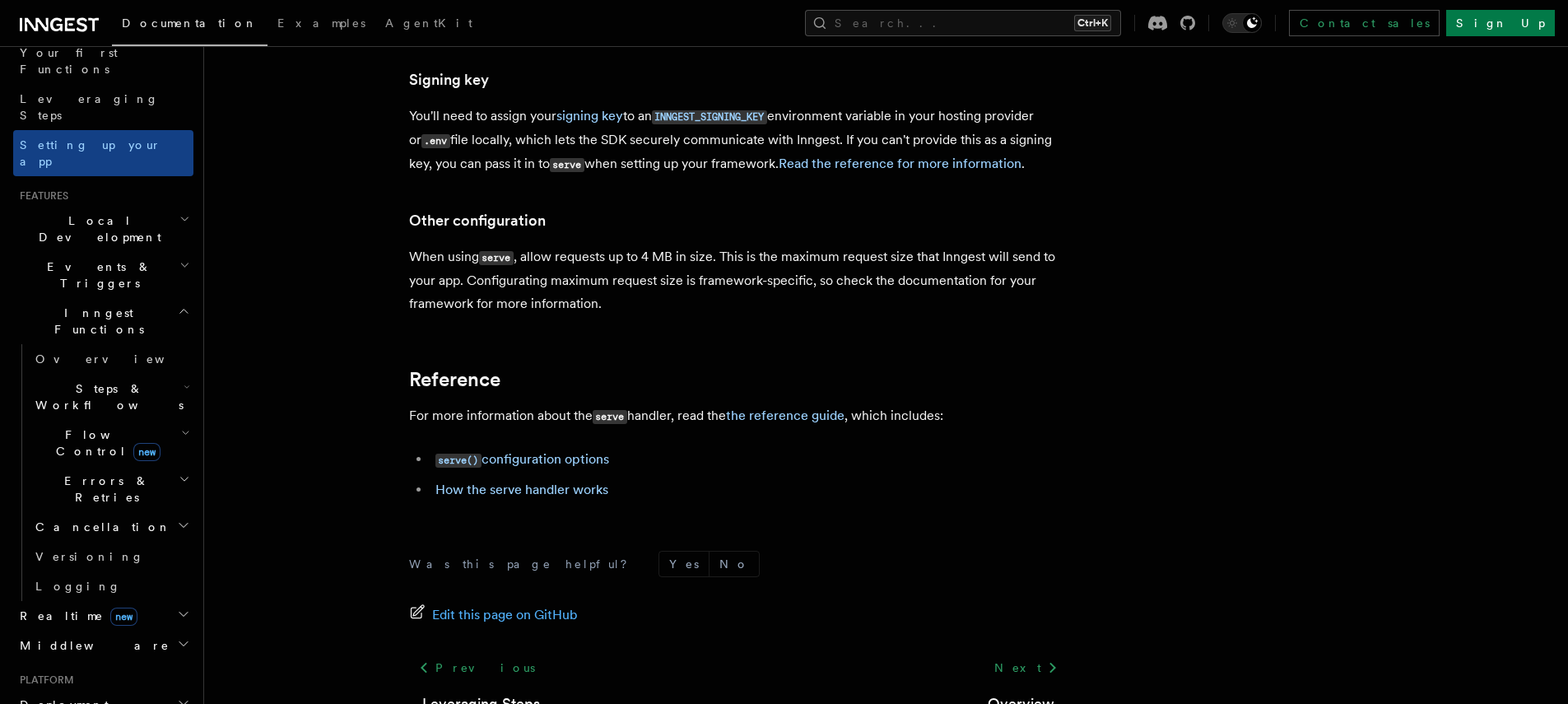
scroll to position [0, 0]
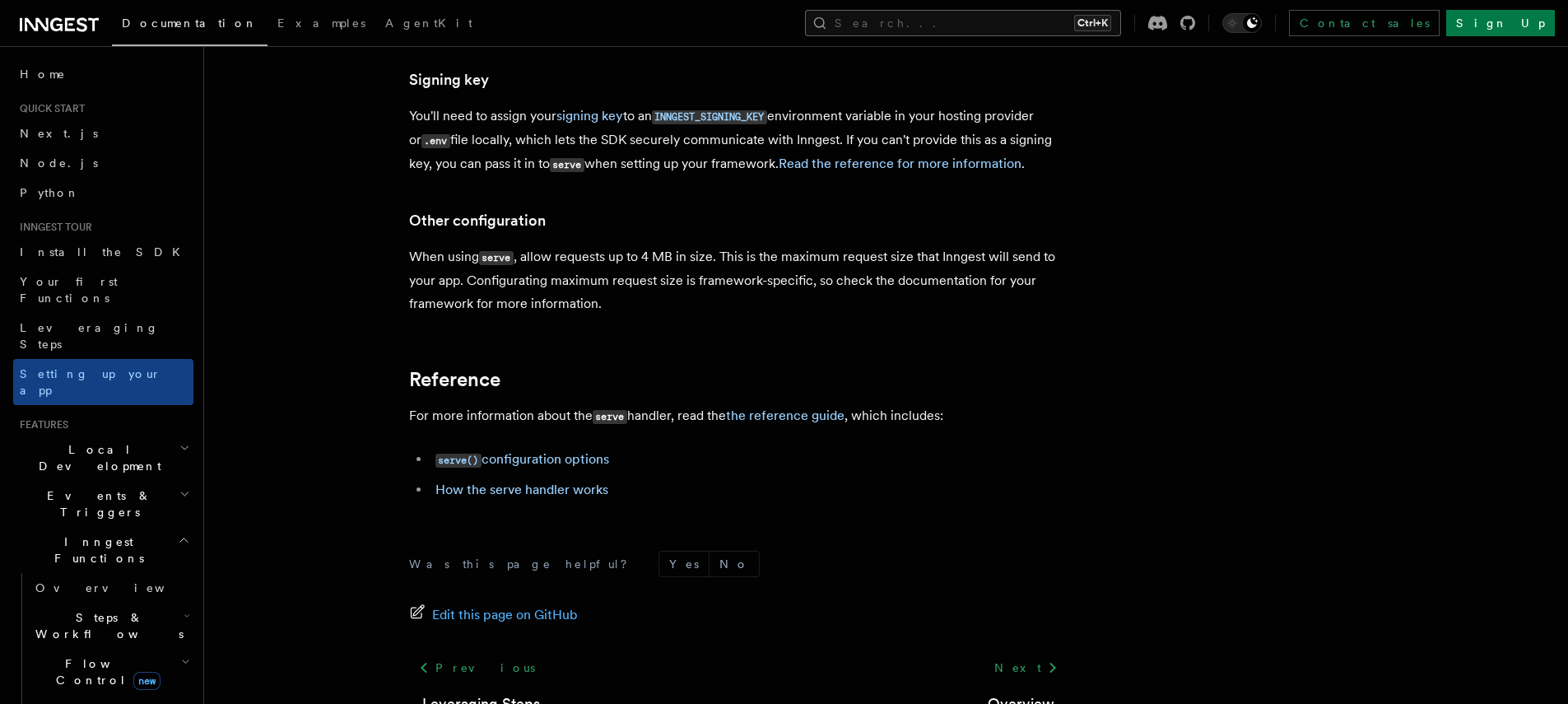
click at [1031, 11] on button "Search... Ctrl+K" at bounding box center [963, 23] width 316 height 27
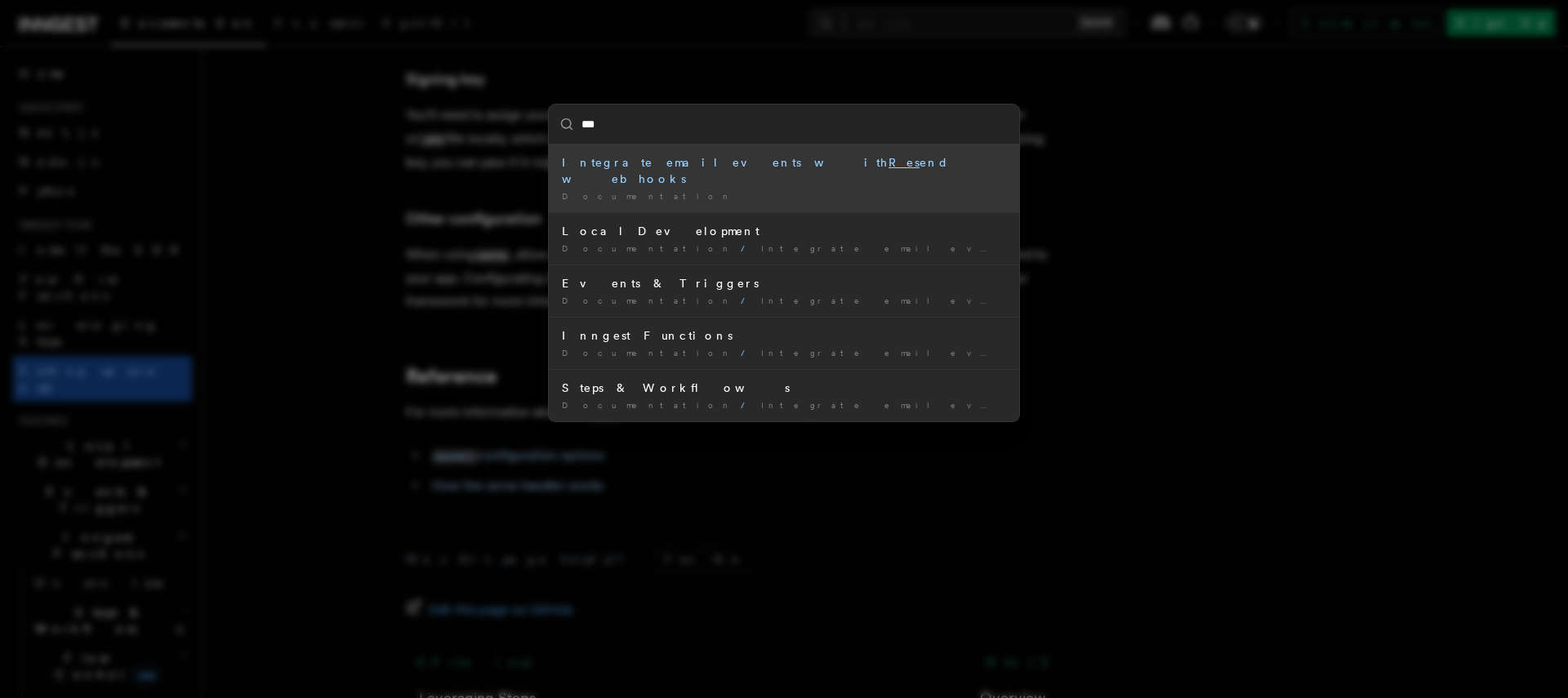
type input "****"
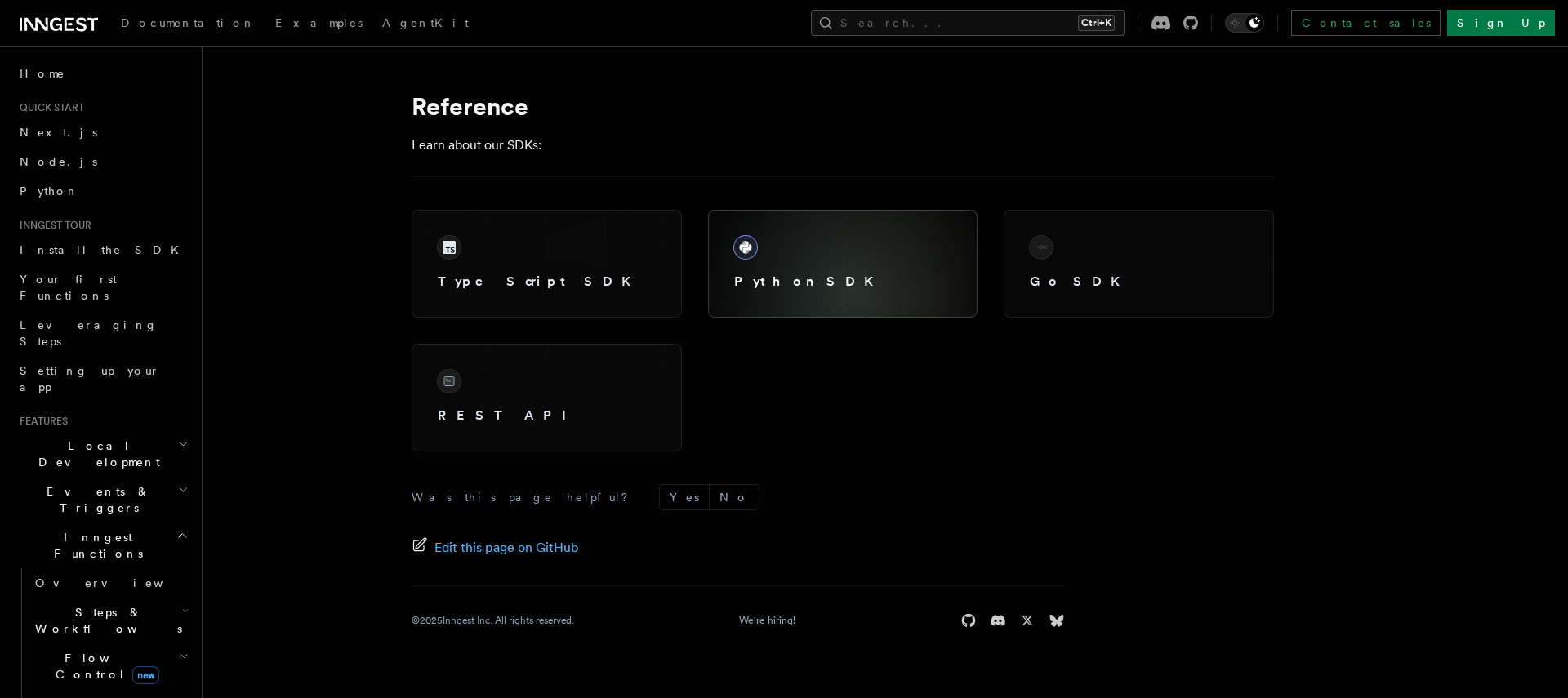
click at [850, 293] on div "Python SDK" at bounding box center [843, 264] width 245 height 81
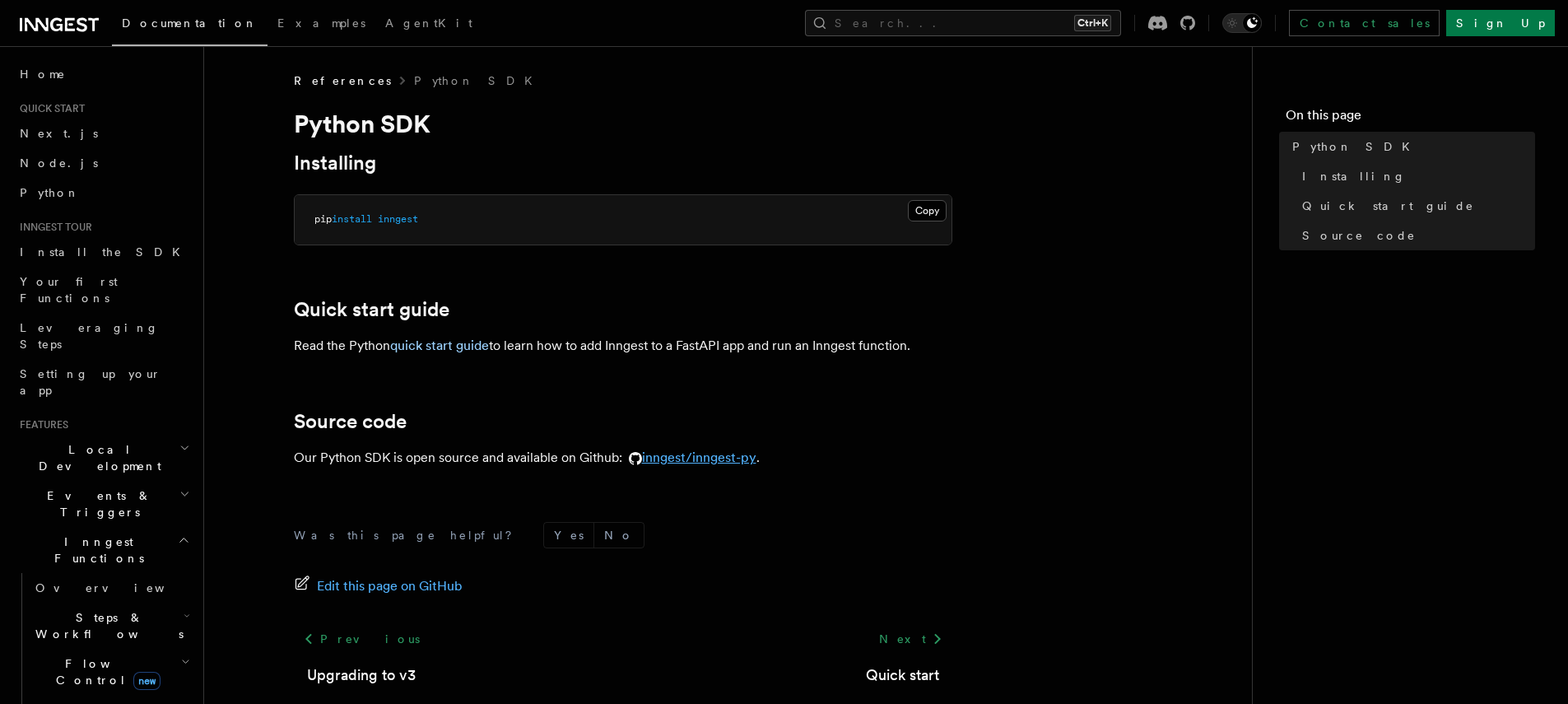
click at [739, 450] on link "inngest/inngest-py" at bounding box center [689, 457] width 134 height 16
